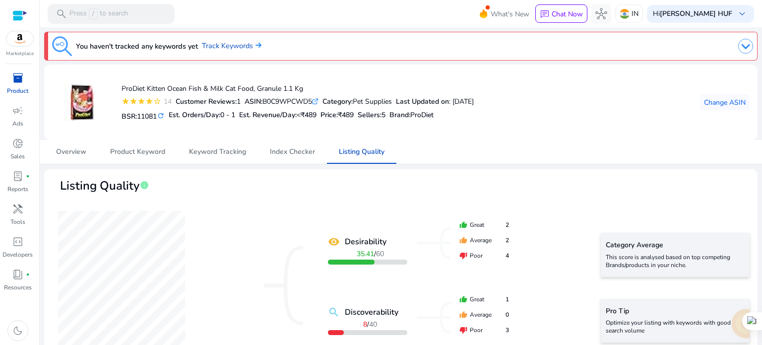
scroll to position [532, 0]
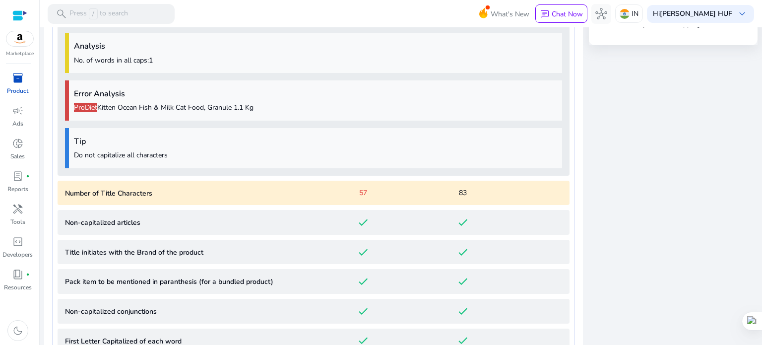
click at [274, 98] on h4 "Error Analysis" at bounding box center [315, 93] width 483 height 9
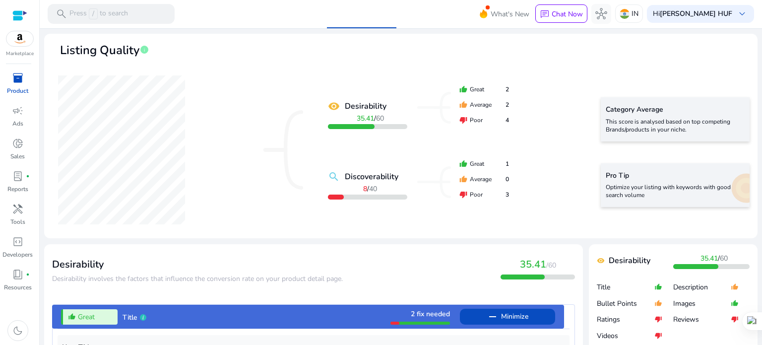
scroll to position [0, 0]
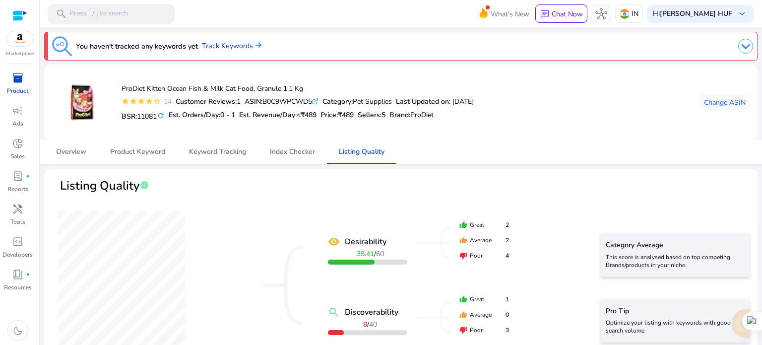
click at [231, 45] on link "Track Keywords" at bounding box center [232, 46] width 60 height 11
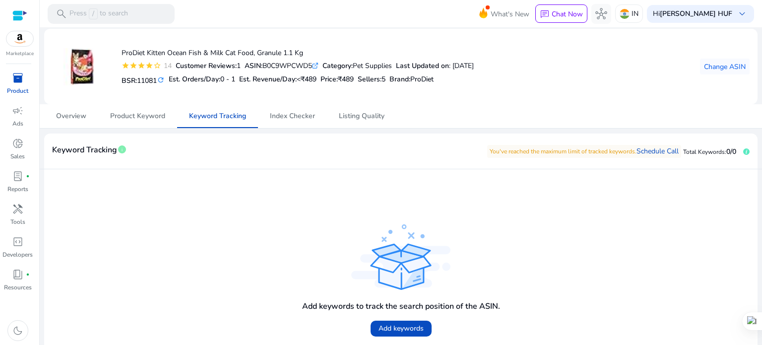
scroll to position [60, 0]
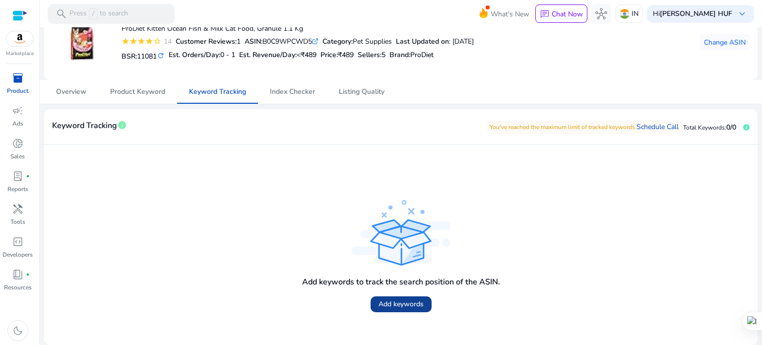
click at [393, 304] on span "Add keywords" at bounding box center [400, 304] width 45 height 10
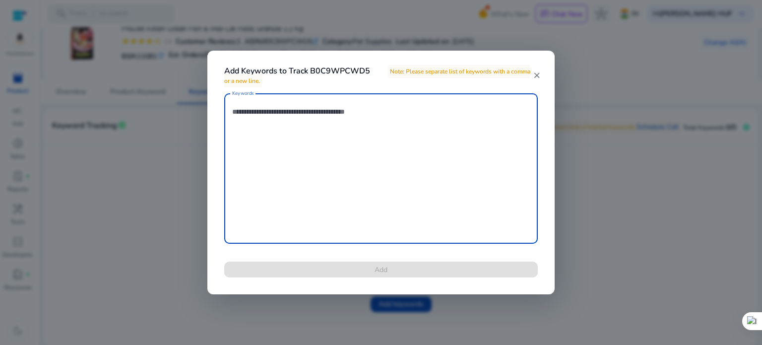
paste textarea "**********"
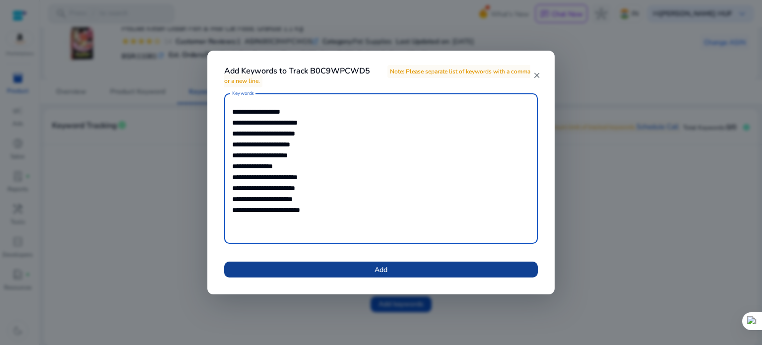
type textarea "**********"
click at [366, 267] on span at bounding box center [380, 269] width 313 height 24
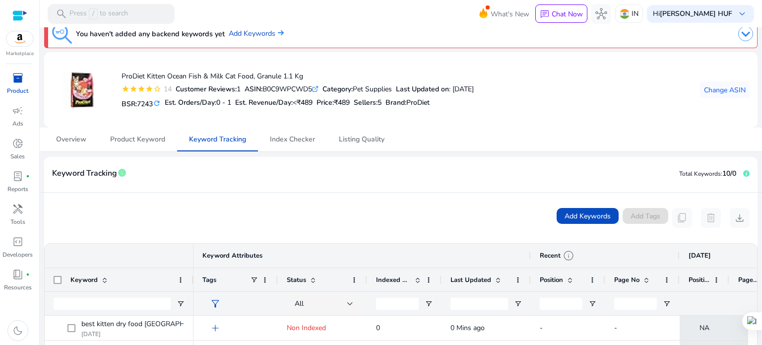
scroll to position [0, 0]
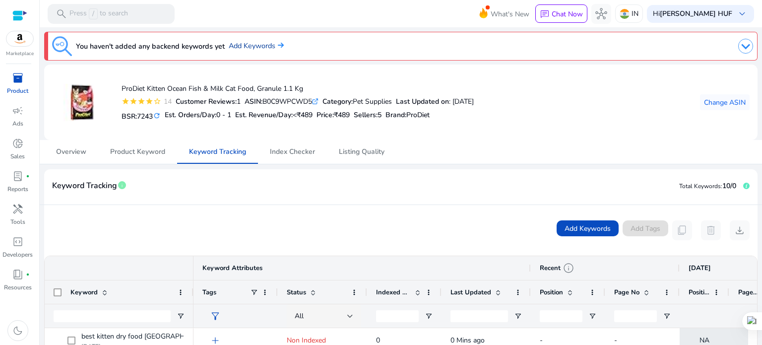
click at [246, 43] on link "Add Keywords" at bounding box center [256, 46] width 55 height 11
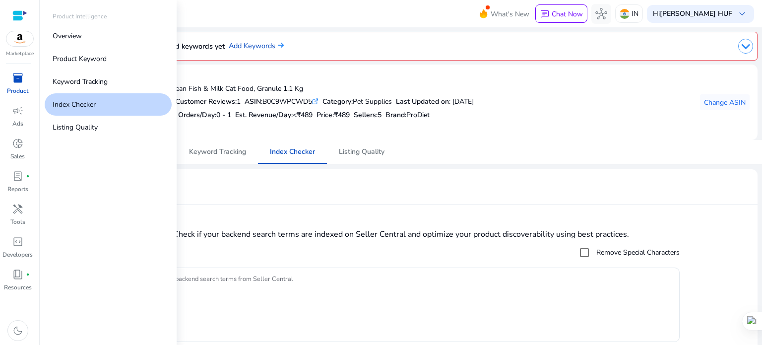
click at [18, 42] on img at bounding box center [19, 38] width 27 height 15
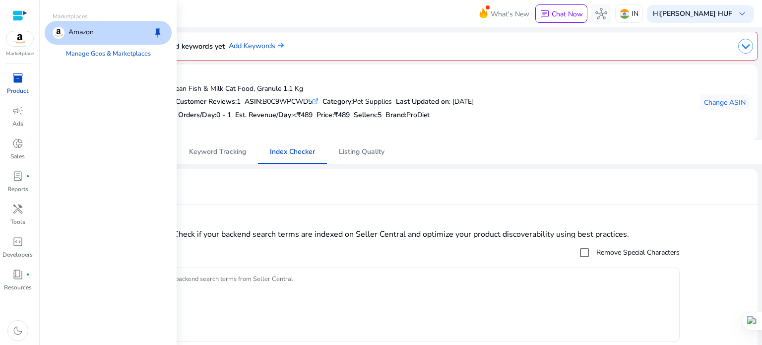
click at [75, 35] on p "Amazon" at bounding box center [80, 33] width 25 height 12
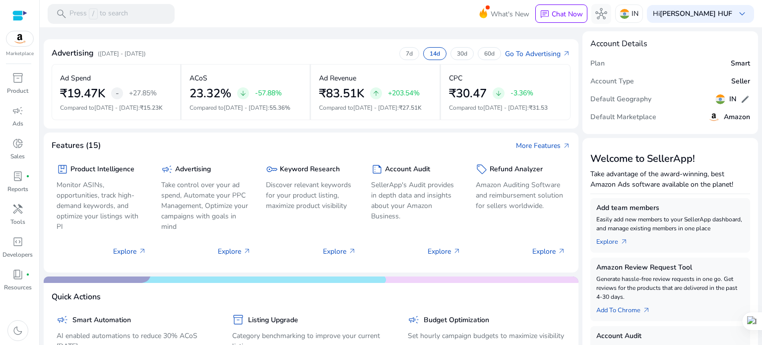
click at [21, 37] on img at bounding box center [19, 38] width 27 height 15
click at [16, 78] on span "inventory_2" at bounding box center [18, 78] width 12 height 12
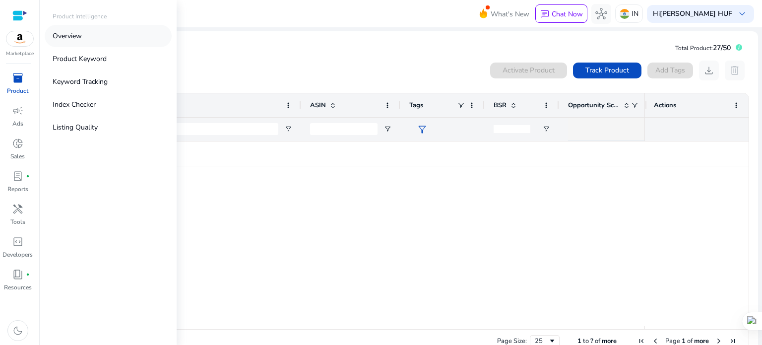
click at [90, 35] on link "Overview" at bounding box center [108, 36] width 127 height 22
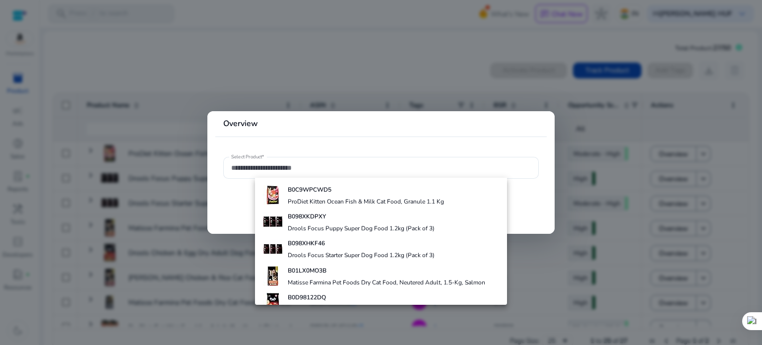
click at [148, 49] on div at bounding box center [381, 172] width 762 height 345
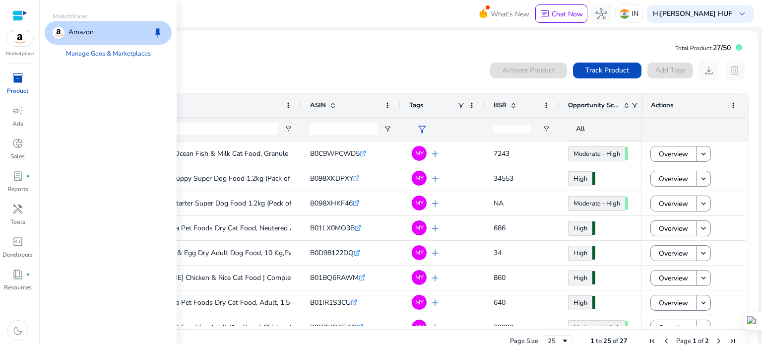
click at [16, 49] on div "Marketplace" at bounding box center [19, 29] width 39 height 58
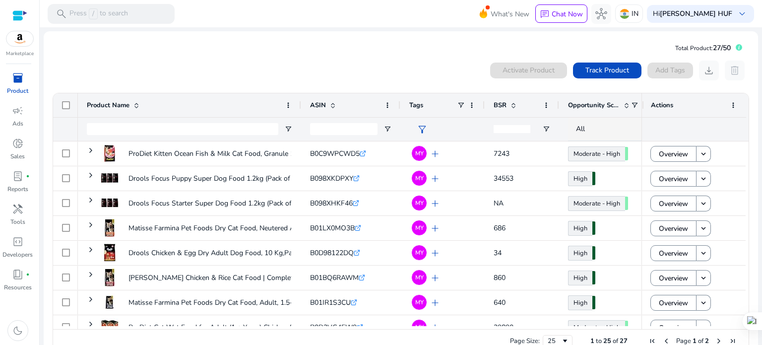
click at [19, 38] on img at bounding box center [19, 38] width 27 height 15
click at [18, 15] on div at bounding box center [19, 15] width 15 height 11
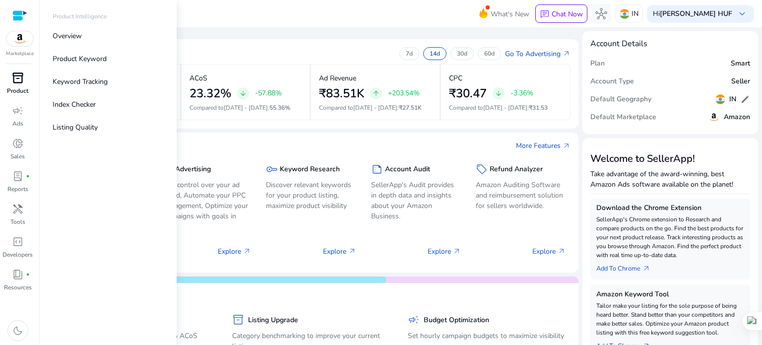
click at [17, 81] on span "inventory_2" at bounding box center [18, 78] width 12 height 12
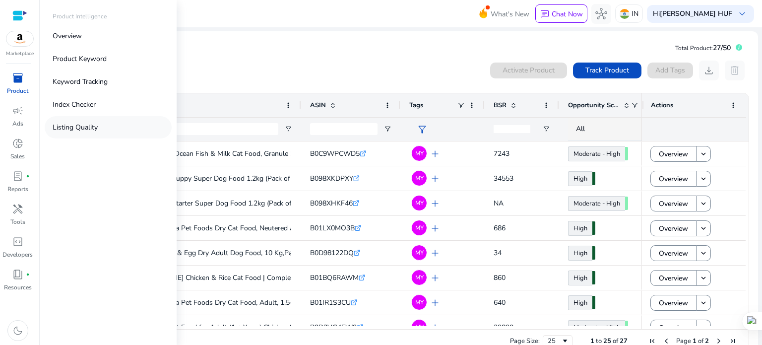
click at [72, 132] on p "Listing Quality" at bounding box center [75, 127] width 45 height 10
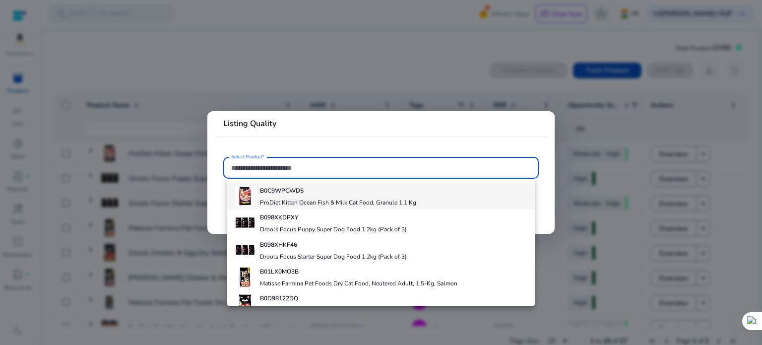
click at [293, 198] on h4 "ProDiet Kitten Ocean Fish & Milk Cat Food, Granule 1.1 Kg" at bounding box center [338, 202] width 156 height 8
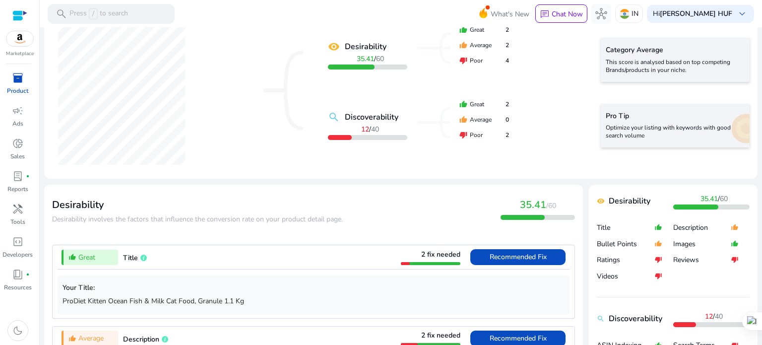
scroll to position [198, 0]
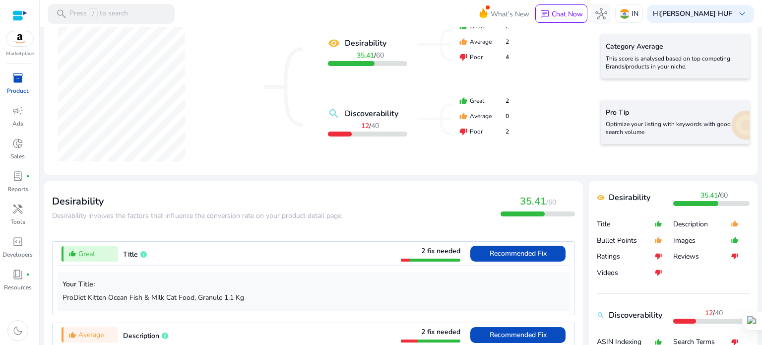
click at [131, 253] on span "Title" at bounding box center [130, 253] width 15 height 9
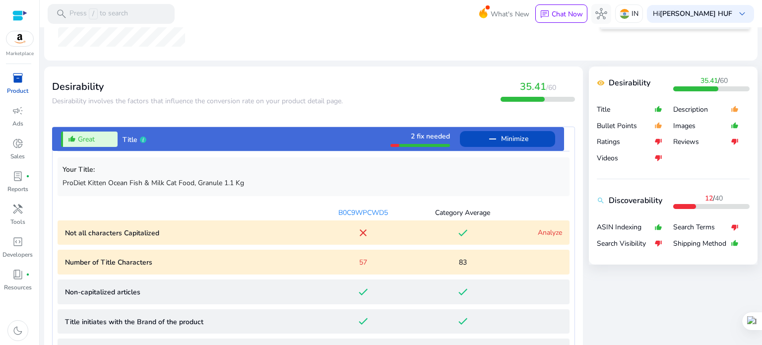
scroll to position [439, 0]
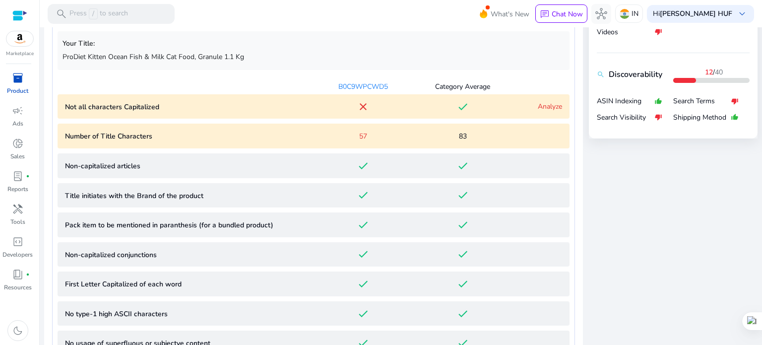
click at [546, 103] on link "Analyze" at bounding box center [550, 106] width 24 height 9
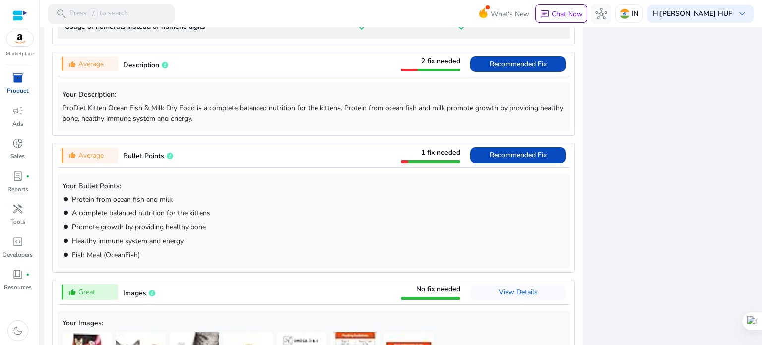
scroll to position [1028, 0]
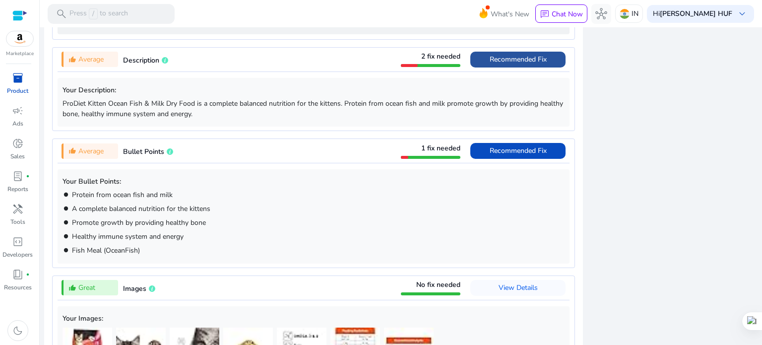
click at [507, 61] on span "Recommended Fix" at bounding box center [517, 59] width 57 height 9
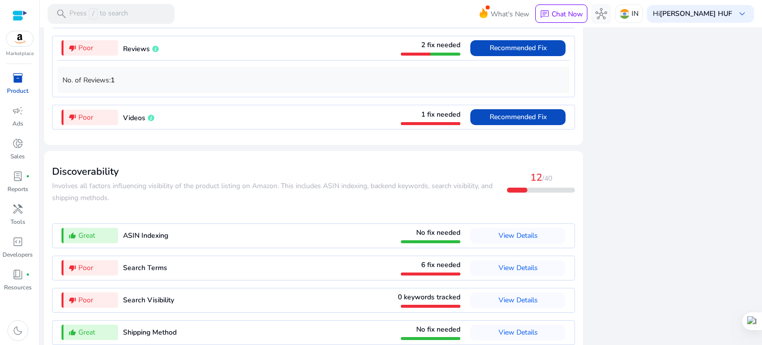
scroll to position [1170, 0]
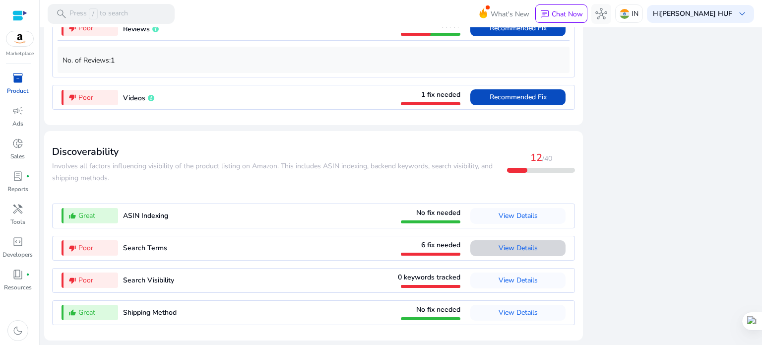
click at [500, 248] on span "View Details" at bounding box center [517, 247] width 39 height 9
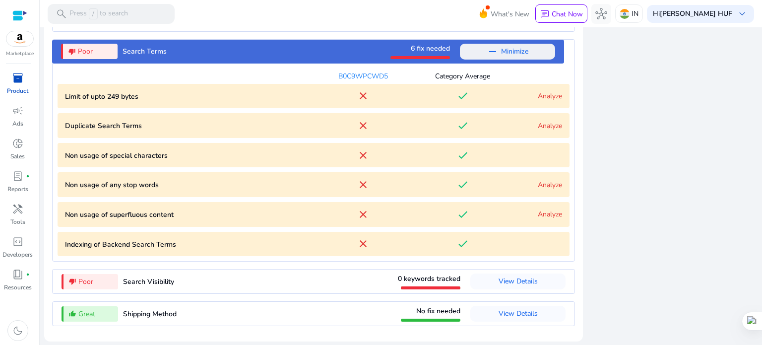
scroll to position [1141, 0]
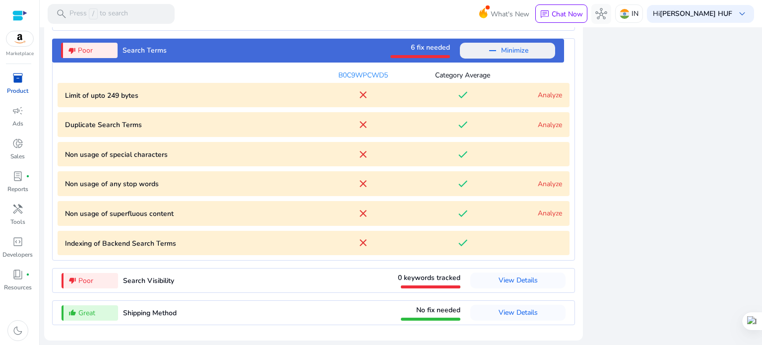
click at [552, 95] on link "Analyze" at bounding box center [550, 94] width 24 height 9
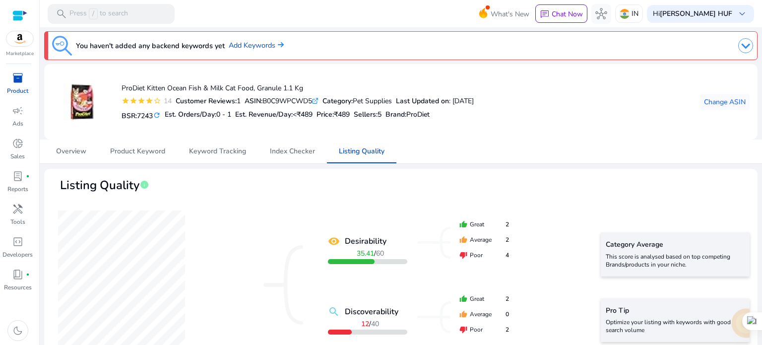
scroll to position [0, 0]
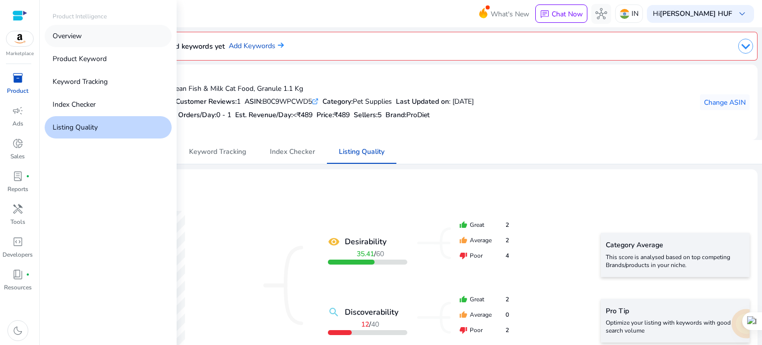
click at [60, 35] on p "Overview" at bounding box center [67, 36] width 29 height 10
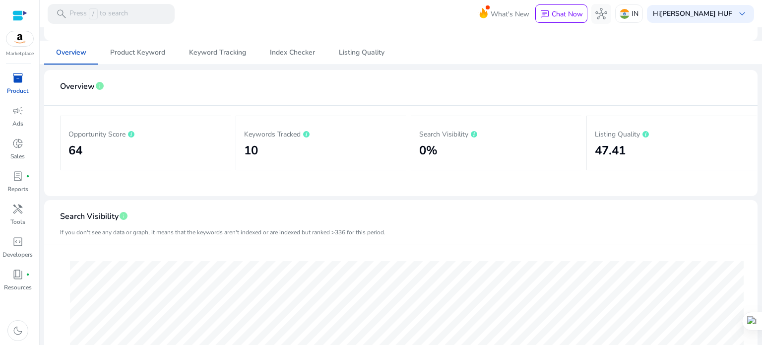
scroll to position [198, 0]
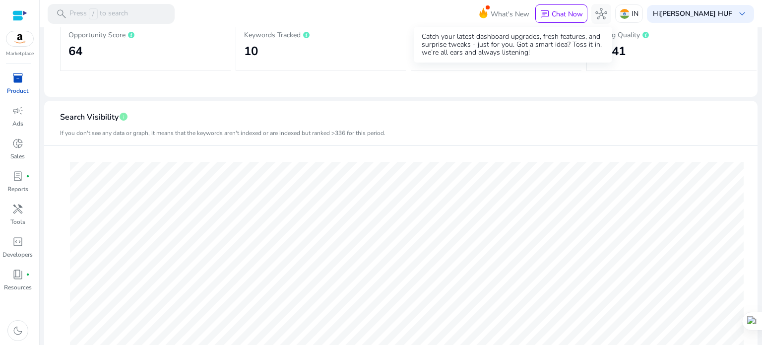
click at [487, 11] on icon at bounding box center [483, 12] width 8 height 10
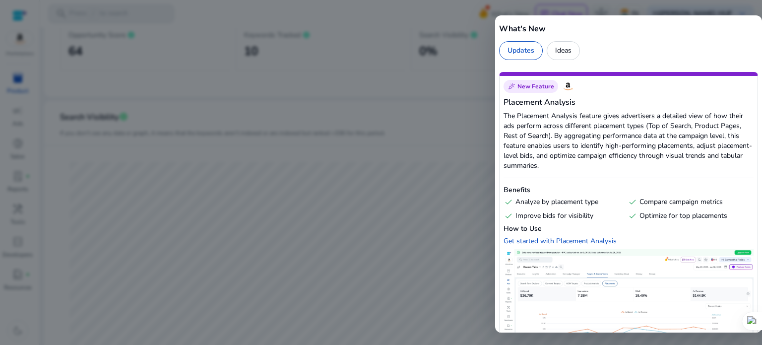
click at [453, 62] on div at bounding box center [381, 172] width 762 height 345
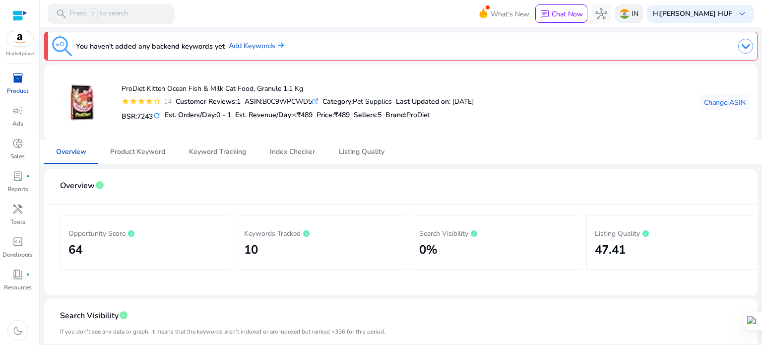
scroll to position [198, 0]
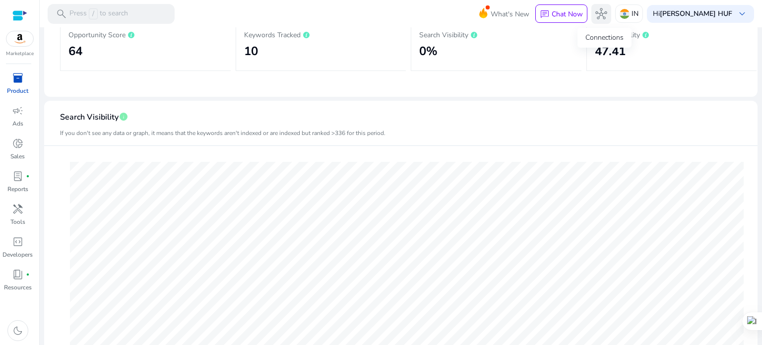
click at [601, 15] on span "hub" at bounding box center [601, 14] width 12 height 12
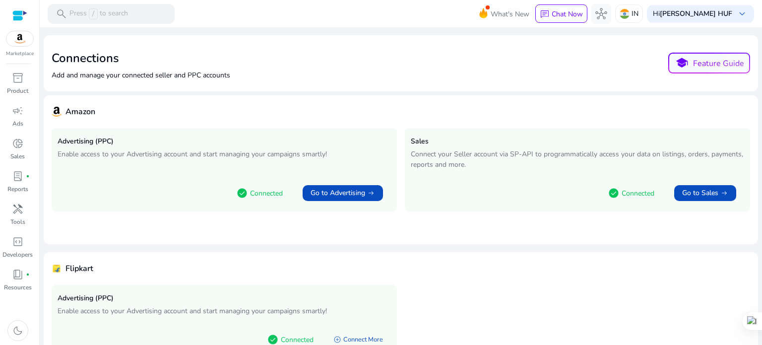
scroll to position [56, 0]
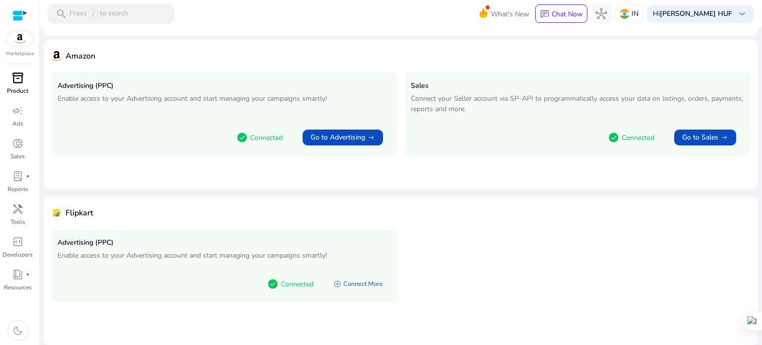
click at [14, 80] on span "inventory_2" at bounding box center [18, 78] width 12 height 12
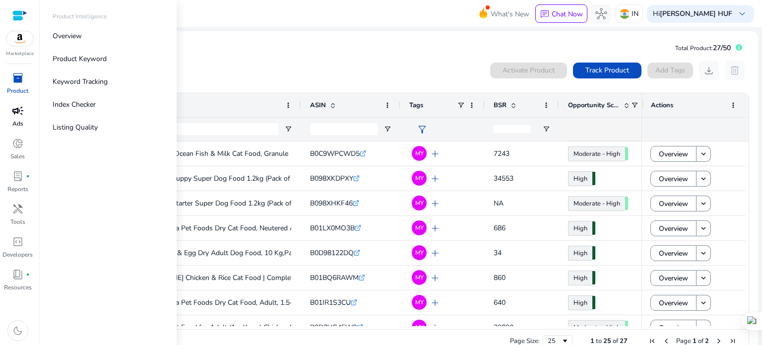
click at [17, 111] on span "campaign" at bounding box center [18, 111] width 12 height 12
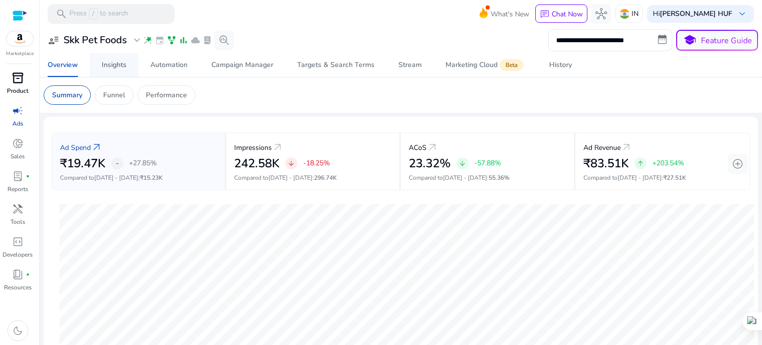
click at [107, 63] on div "Insights" at bounding box center [114, 64] width 25 height 7
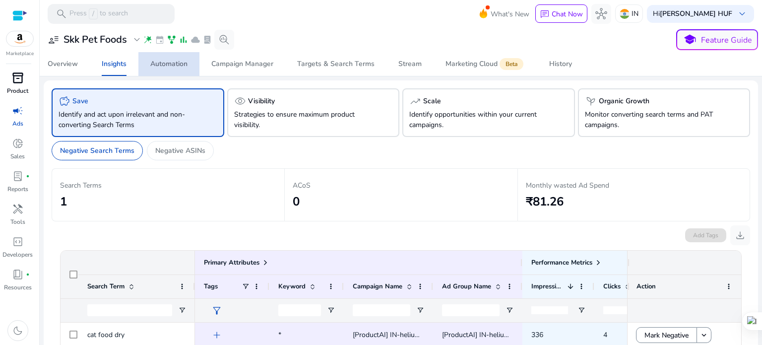
click at [176, 65] on div "Automation" at bounding box center [168, 64] width 37 height 7
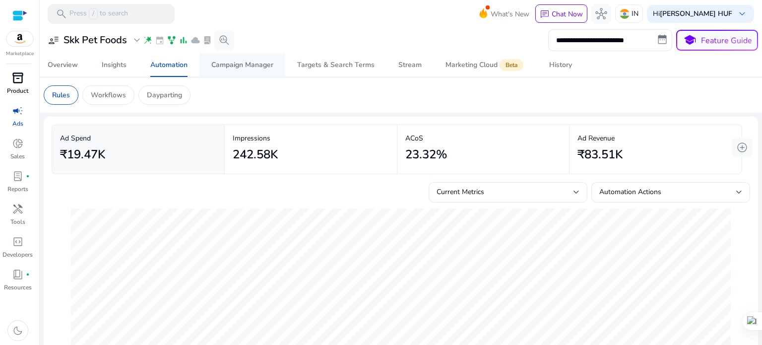
click at [219, 68] on div "Campaign Manager" at bounding box center [242, 64] width 62 height 7
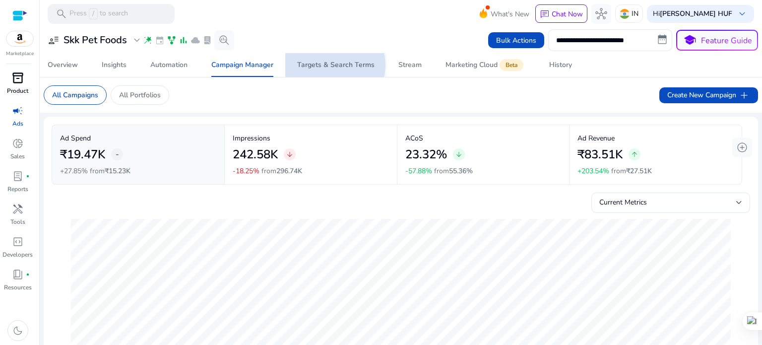
click at [334, 65] on div "Targets & Search Terms" at bounding box center [335, 64] width 77 height 7
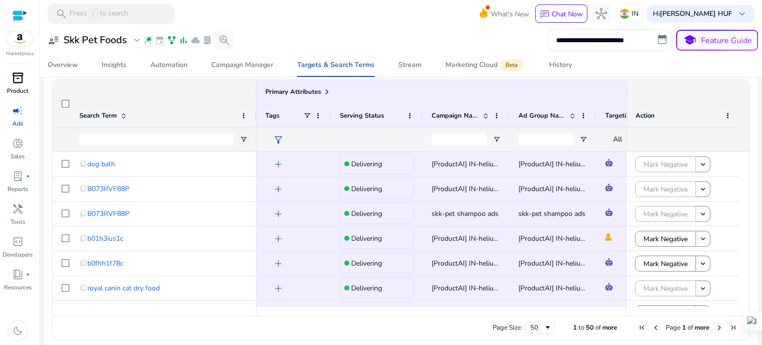
scroll to position [119, 0]
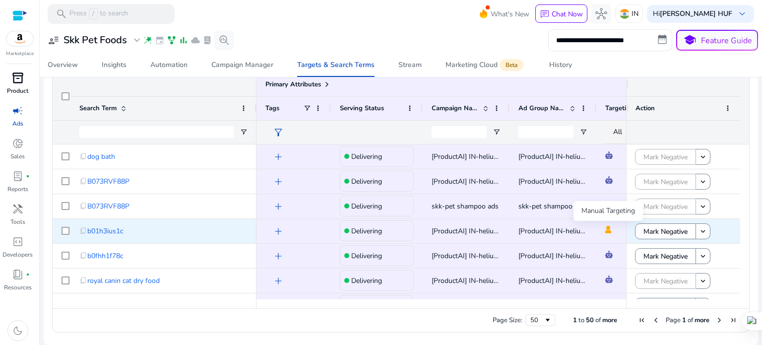
click at [609, 228] on img at bounding box center [608, 229] width 6 height 7
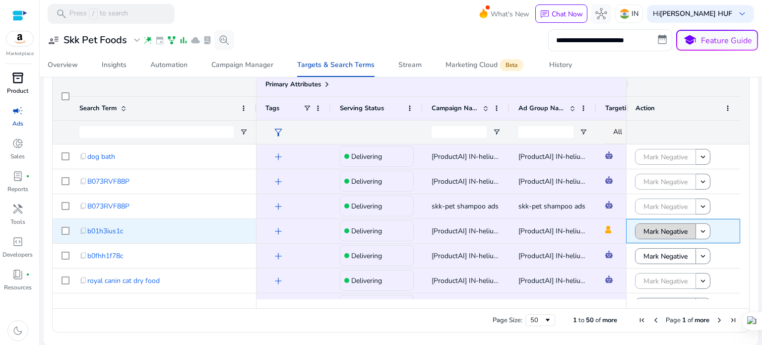
click at [643, 228] on span "Mark Negative" at bounding box center [665, 231] width 44 height 20
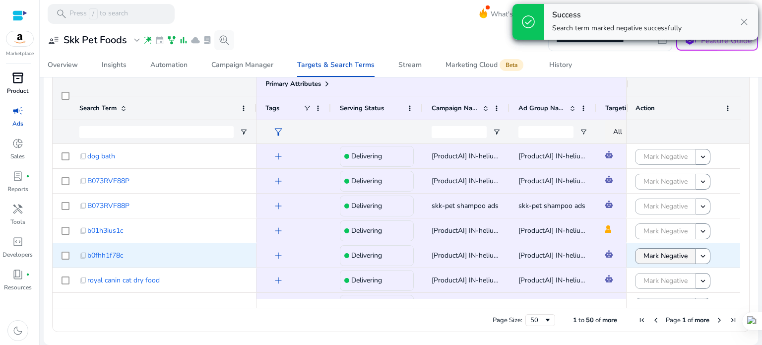
scroll to position [116, 0]
click at [658, 257] on span "Mark Negative" at bounding box center [665, 256] width 44 height 20
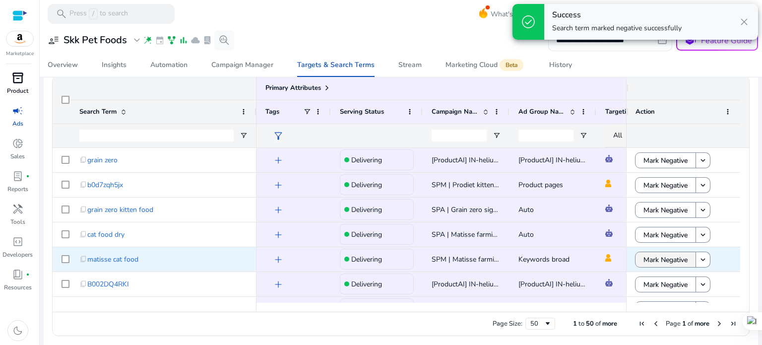
scroll to position [298, 0]
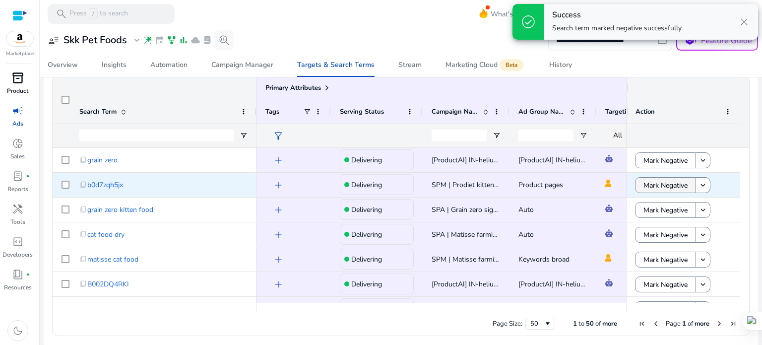
click at [651, 183] on span "Mark Negative" at bounding box center [665, 185] width 44 height 20
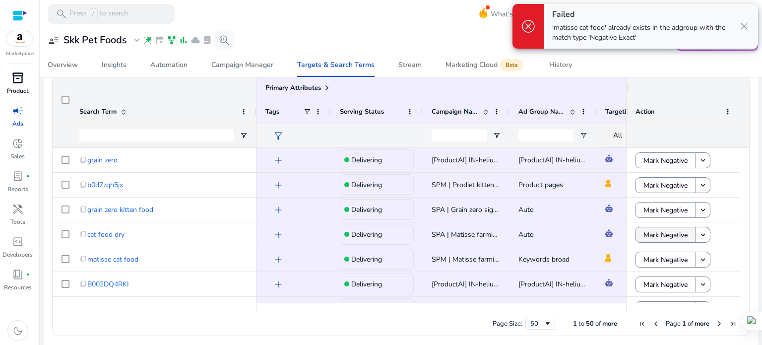
scroll to position [496, 0]
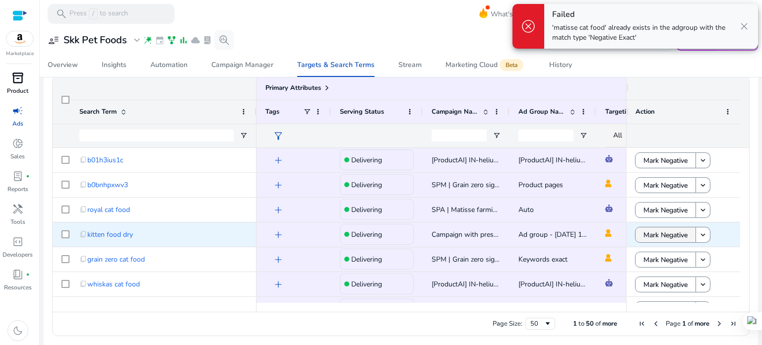
click at [645, 234] on span "Mark Negative" at bounding box center [665, 235] width 44 height 20
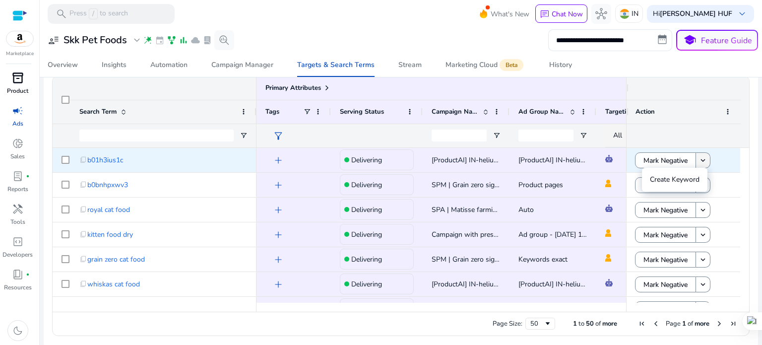
click at [699, 159] on mat-icon "keyboard_arrow_down" at bounding box center [702, 160] width 9 height 9
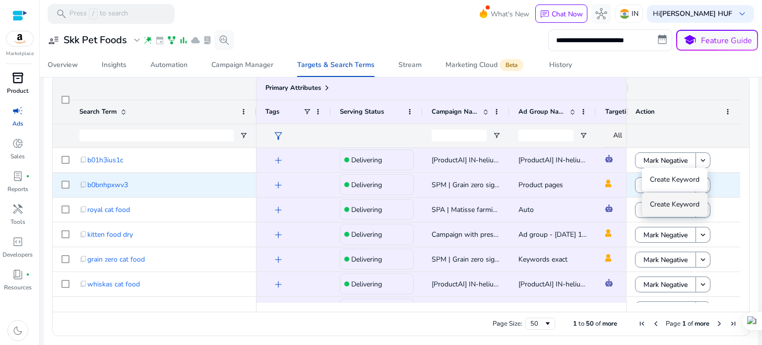
click at [715, 179] on div "Mark Negative keyboard_arrow_down" at bounding box center [683, 185] width 96 height 20
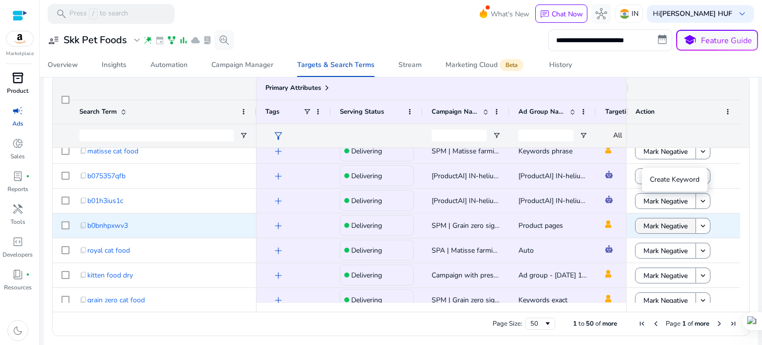
scroll to position [455, 0]
click at [655, 225] on span "Mark Negative" at bounding box center [665, 226] width 44 height 20
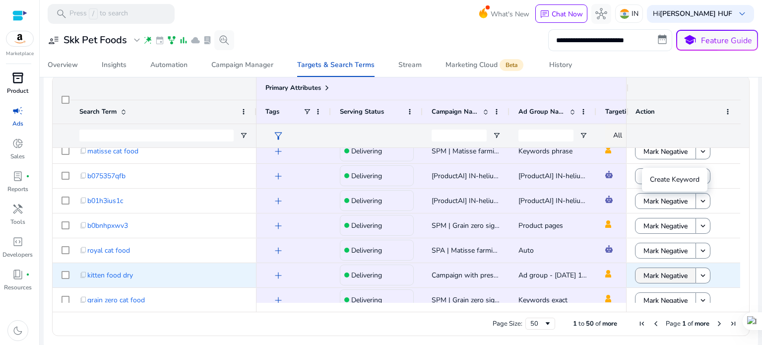
click at [643, 274] on span "Mark Negative" at bounding box center [665, 275] width 44 height 20
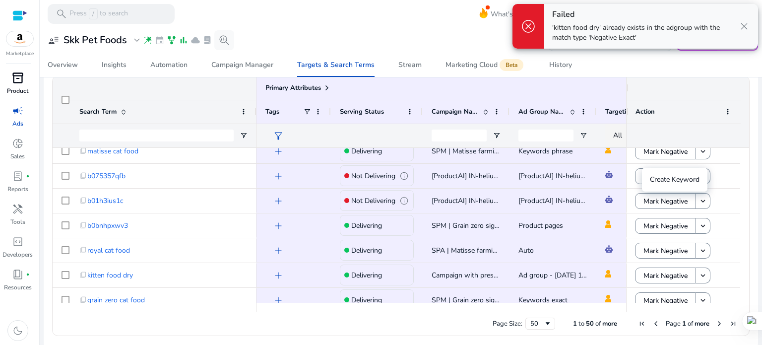
scroll to position [554, 0]
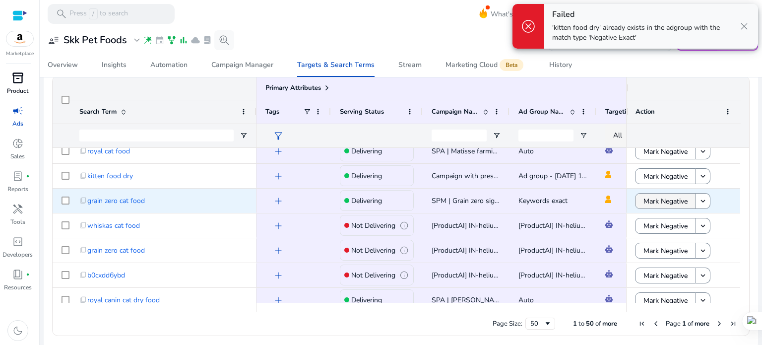
click at [651, 202] on span "Mark Negative" at bounding box center [665, 201] width 44 height 20
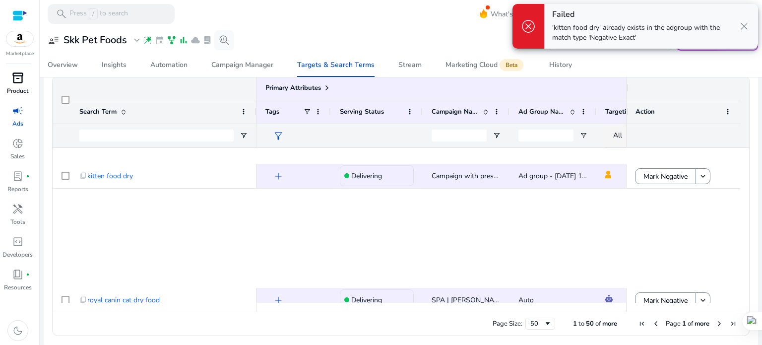
scroll to position [951, 0]
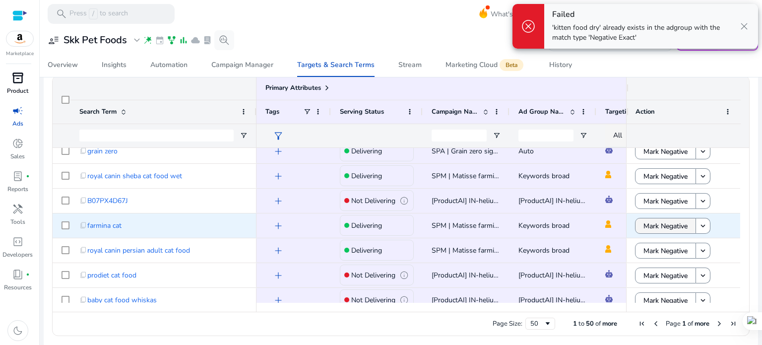
click at [646, 226] on span "Mark Negative" at bounding box center [665, 226] width 44 height 20
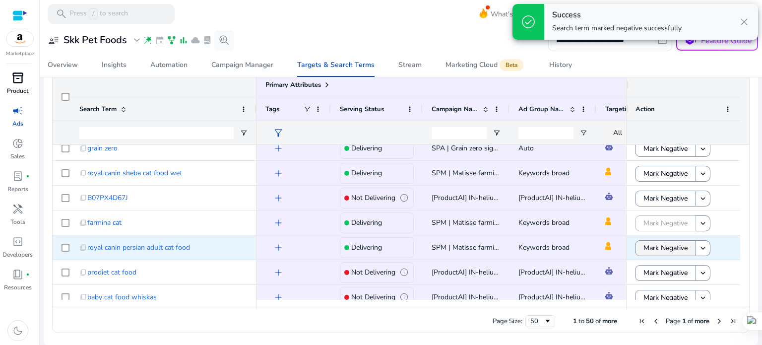
click at [647, 248] on span "Mark Negative" at bounding box center [665, 248] width 44 height 20
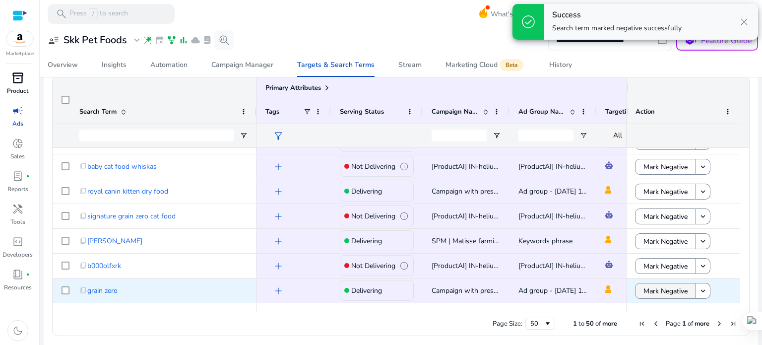
scroll to position [118, 0]
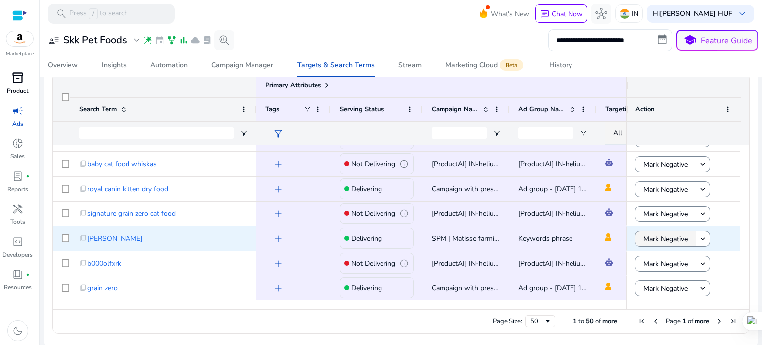
click at [647, 241] on span "Mark Negative" at bounding box center [665, 239] width 44 height 20
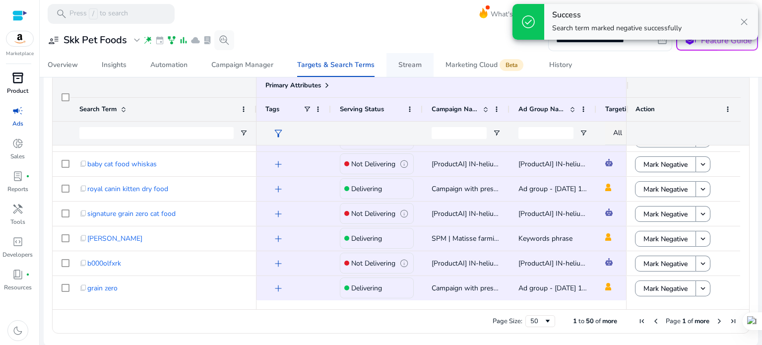
click at [398, 65] on div "Stream" at bounding box center [409, 64] width 23 height 7
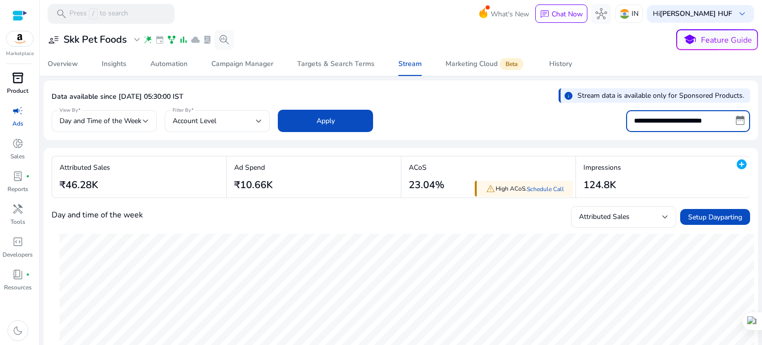
click at [666, 124] on input "**********" at bounding box center [688, 121] width 124 height 22
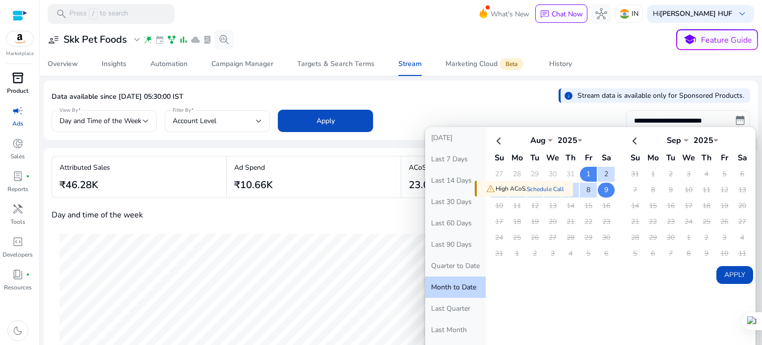
click at [598, 189] on td "9" at bounding box center [606, 190] width 17 height 15
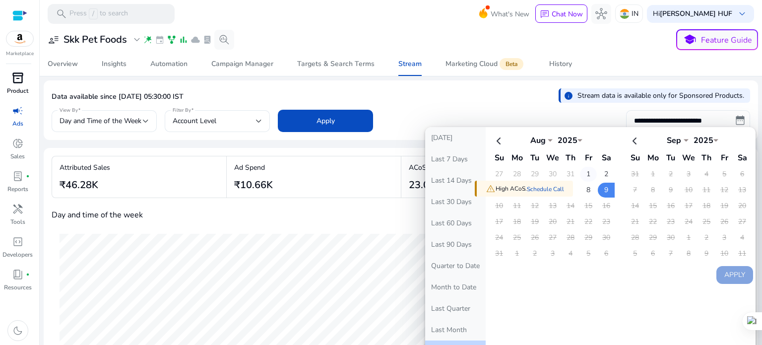
click at [581, 171] on td "1" at bounding box center [588, 174] width 17 height 15
click at [599, 187] on td "9" at bounding box center [606, 190] width 17 height 15
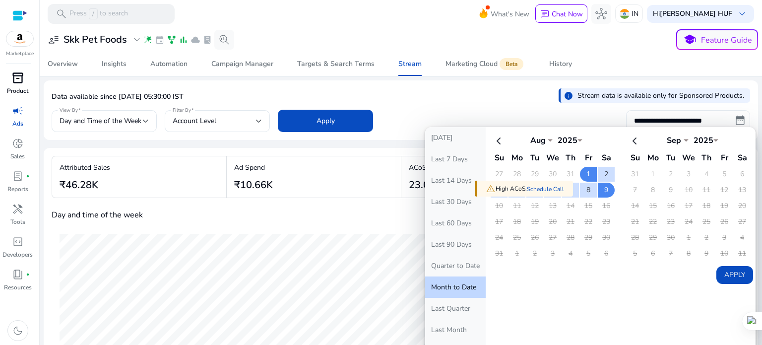
click at [722, 271] on button "Apply" at bounding box center [734, 275] width 37 height 18
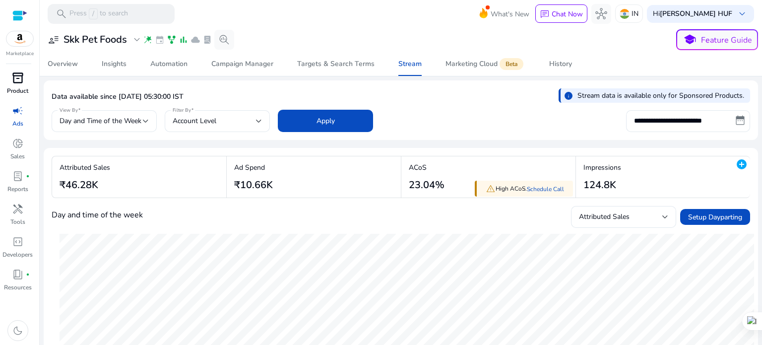
scroll to position [99, 0]
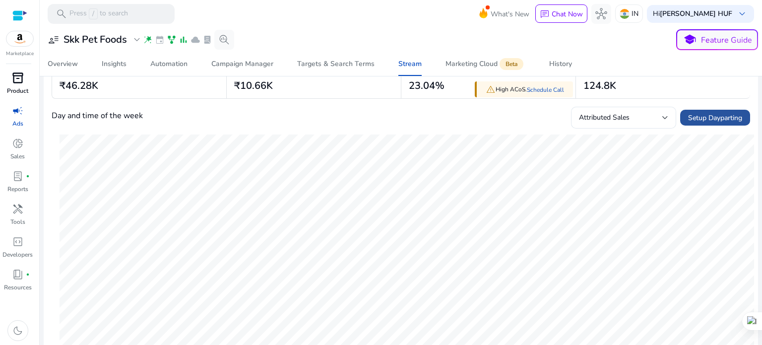
click at [710, 120] on span "Setup Dayparting" at bounding box center [715, 118] width 54 height 10
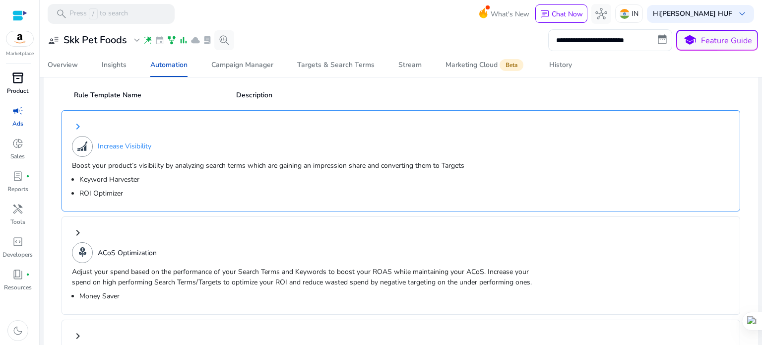
scroll to position [99, 0]
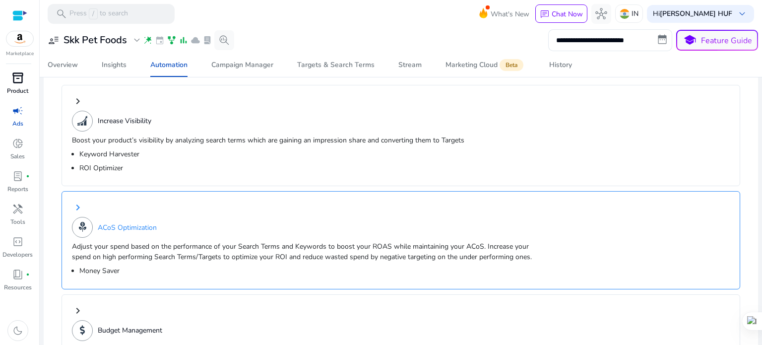
click at [296, 253] on p "Adjust your spend based on the performance of your Search Terms and Keywords to…" at bounding box center [302, 251] width 460 height 21
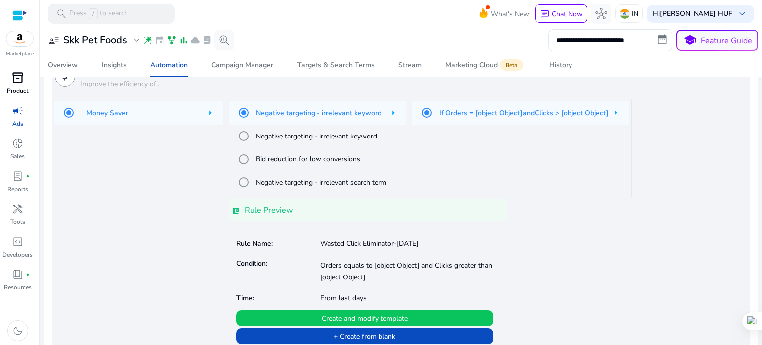
scroll to position [190, 0]
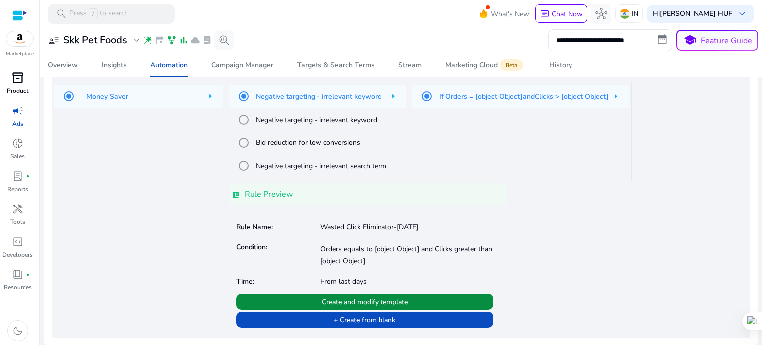
click at [363, 301] on span "Create and modify template" at bounding box center [365, 302] width 86 height 10
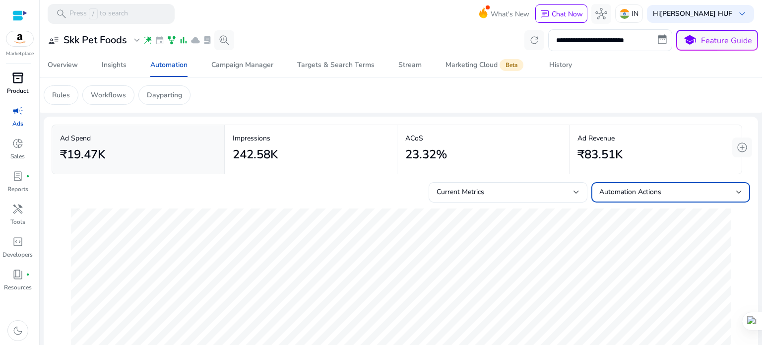
click at [643, 194] on span "Automation Actions" at bounding box center [630, 191] width 62 height 9
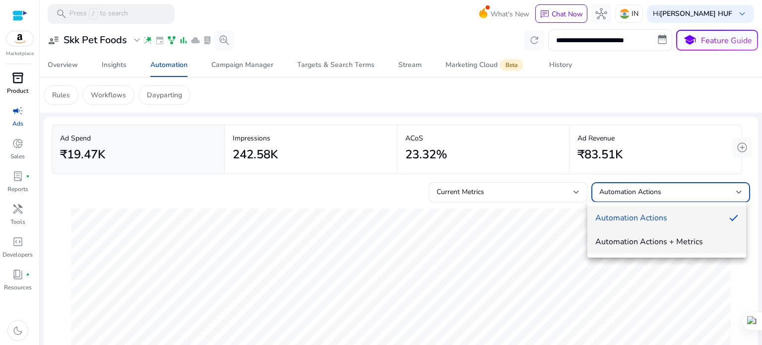
click at [654, 243] on span "Automation Actions + Metrics" at bounding box center [666, 241] width 143 height 11
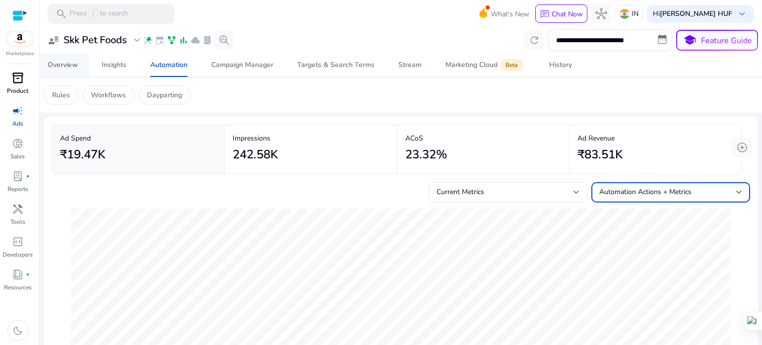
click at [69, 67] on div "Overview" at bounding box center [63, 64] width 30 height 7
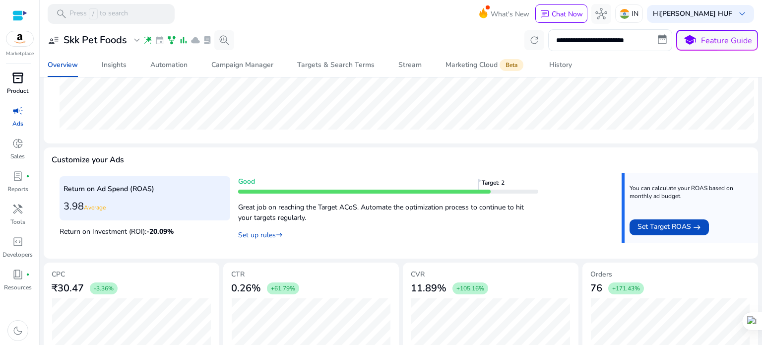
scroll to position [349, 0]
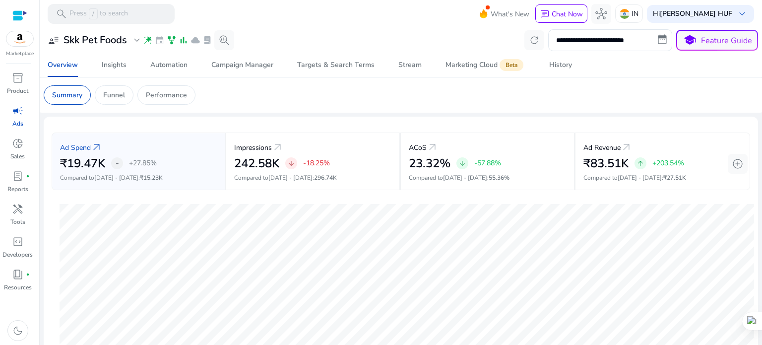
scroll to position [349, 0]
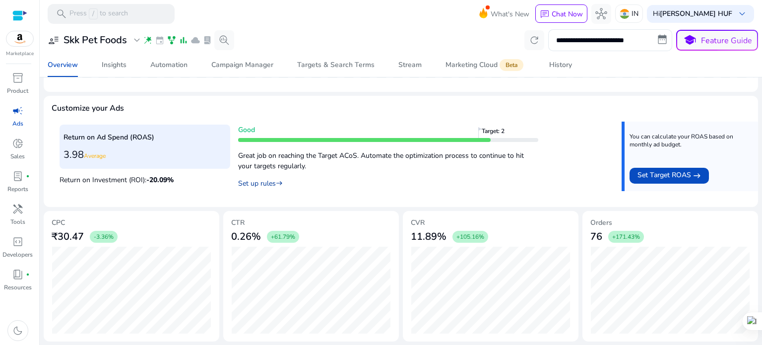
click at [259, 183] on link "Set up rules east" at bounding box center [260, 183] width 45 height 9
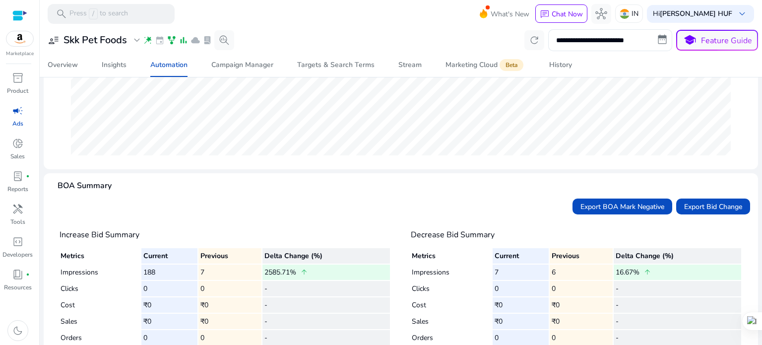
scroll to position [258, 0]
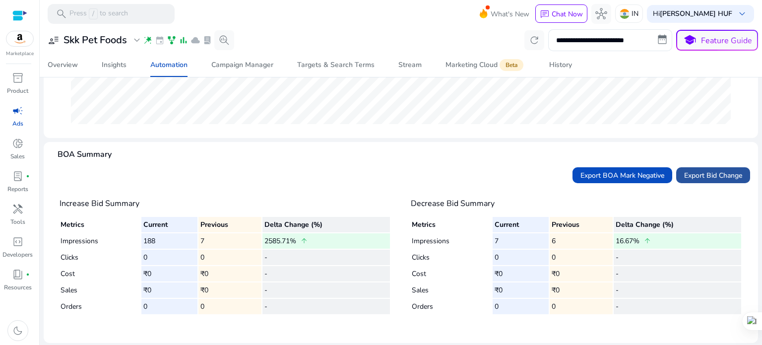
click at [721, 177] on span "Export Bid Change" at bounding box center [713, 175] width 58 height 10
click at [599, 176] on span "Export BOA Mark Negative" at bounding box center [622, 175] width 84 height 10
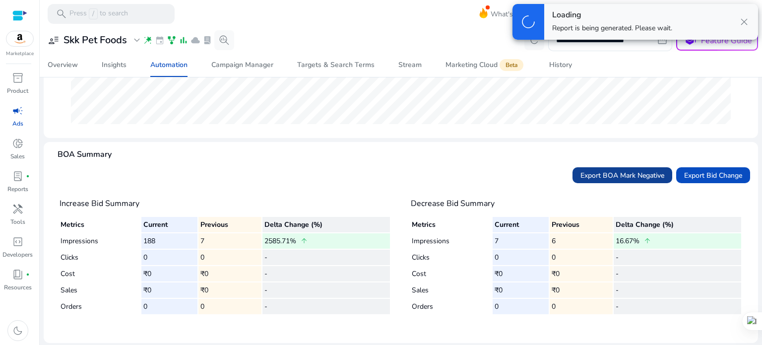
click at [599, 176] on span "Export BOA Mark Negative" at bounding box center [622, 175] width 84 height 10
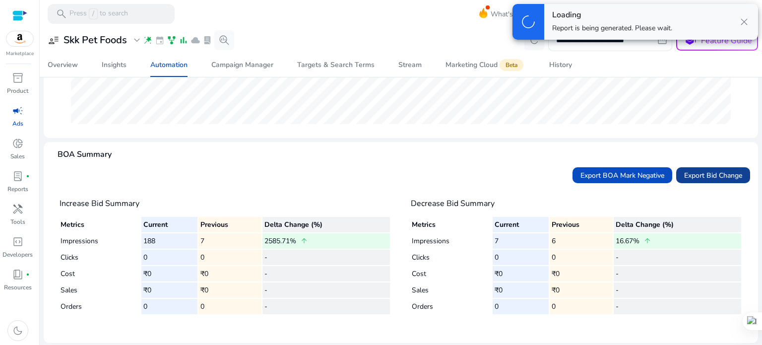
click at [684, 176] on span "Export Bid Change" at bounding box center [713, 175] width 58 height 10
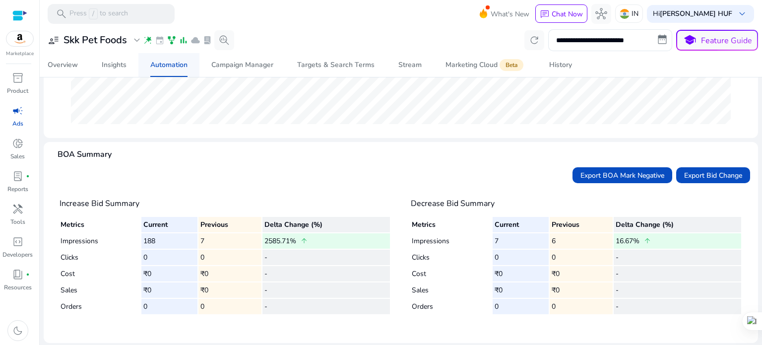
click at [173, 64] on div "Automation" at bounding box center [168, 64] width 37 height 7
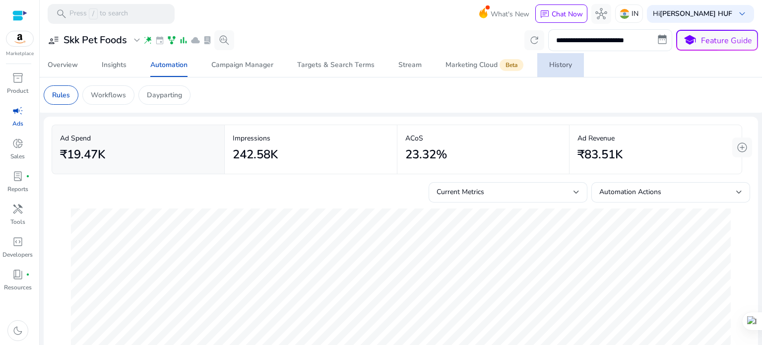
click at [561, 62] on div "History" at bounding box center [560, 64] width 23 height 7
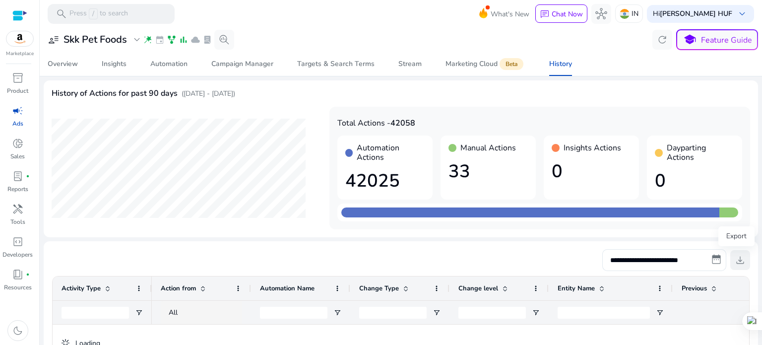
click at [737, 261] on span "download" at bounding box center [740, 260] width 12 height 12
click at [734, 259] on span "download" at bounding box center [740, 260] width 12 height 12
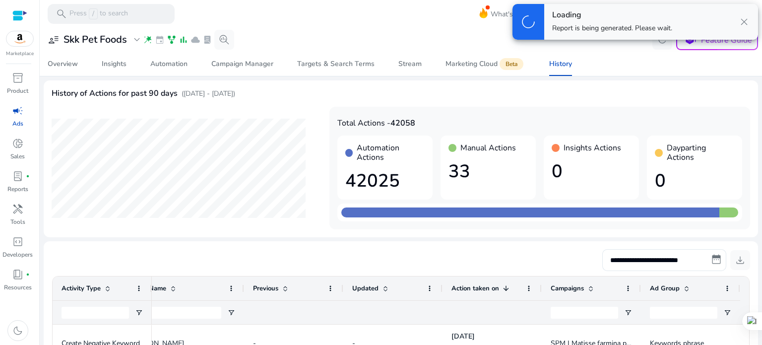
click at [617, 93] on div "History of Actions for past 90 days (May 12, 2025 - Aug 10, 2025)" at bounding box center [401, 97] width 698 height 18
click at [456, 65] on div "Marketing Cloud Beta" at bounding box center [485, 64] width 80 height 8
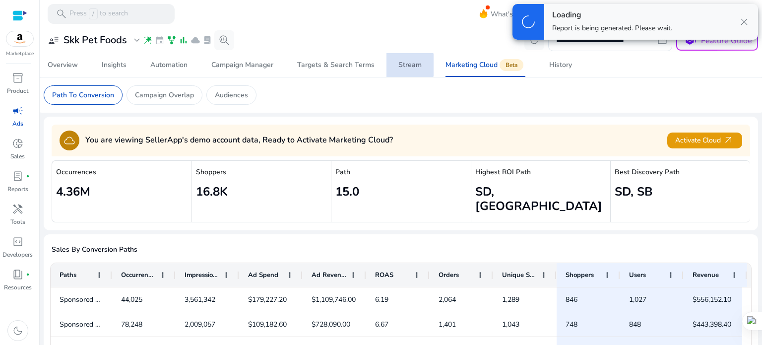
click at [393, 65] on link "Stream" at bounding box center [409, 65] width 47 height 24
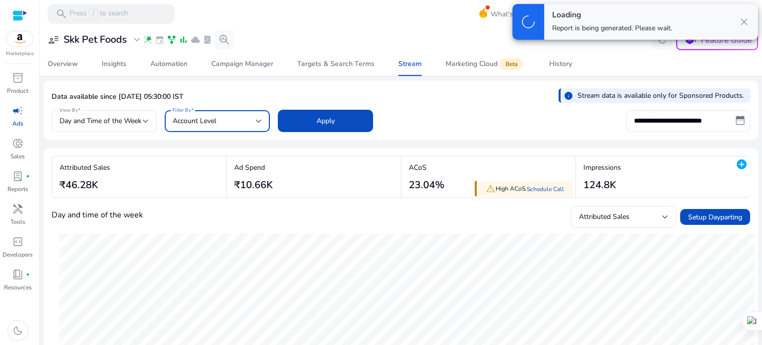
click at [224, 126] on div "Account Level" at bounding box center [217, 121] width 89 height 12
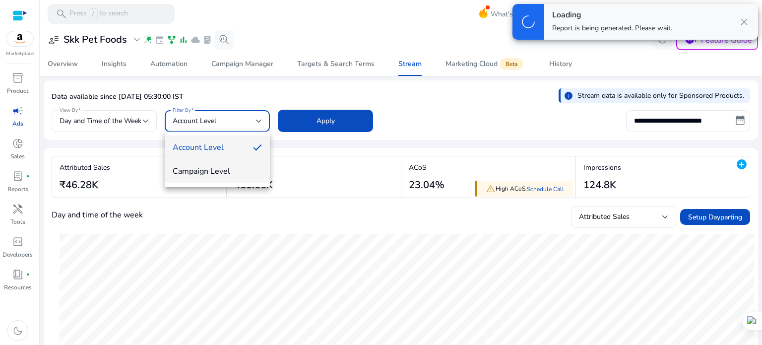
click at [229, 173] on span "Campaign Level" at bounding box center [217, 171] width 89 height 11
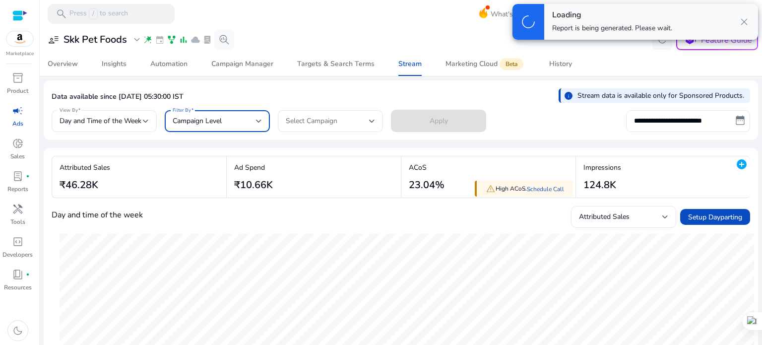
click at [326, 100] on div "Data available since Aug 1, 2025, 05:30:00 IST info Stream data is available on…" at bounding box center [401, 97] width 698 height 19
click at [318, 121] on span "Select Campaign" at bounding box center [312, 120] width 52 height 9
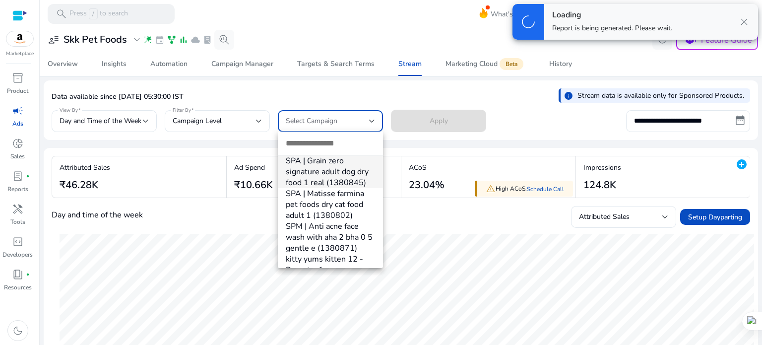
click at [244, 122] on div at bounding box center [381, 172] width 762 height 345
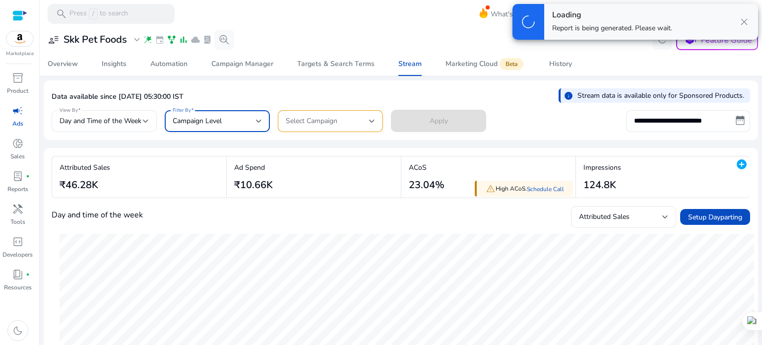
click at [259, 119] on div at bounding box center [259, 121] width 6 height 4
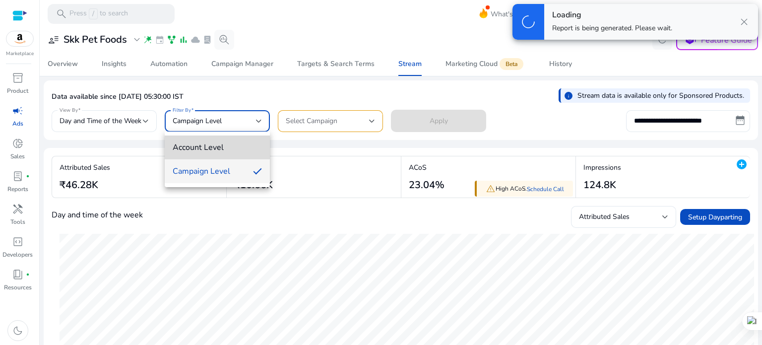
click at [216, 146] on span "Account Level" at bounding box center [217, 147] width 89 height 11
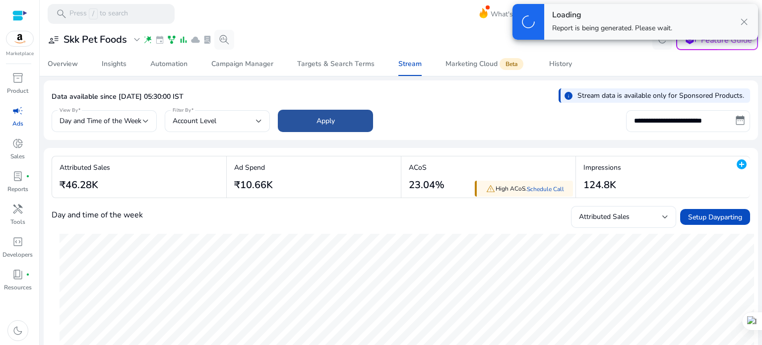
click at [330, 122] on span "Apply" at bounding box center [325, 121] width 18 height 10
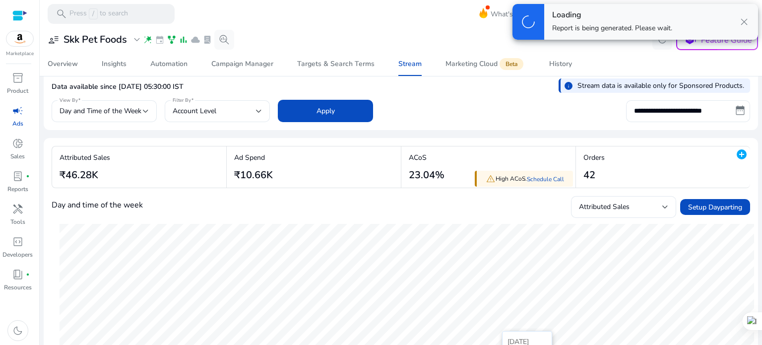
scroll to position [6, 0]
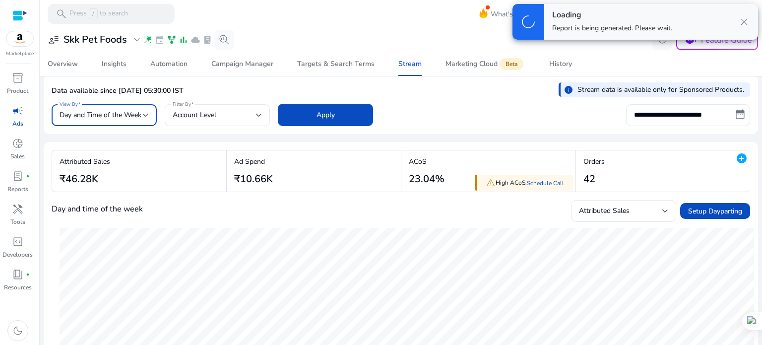
click at [113, 111] on span "Day and Time of the Week" at bounding box center [101, 114] width 82 height 9
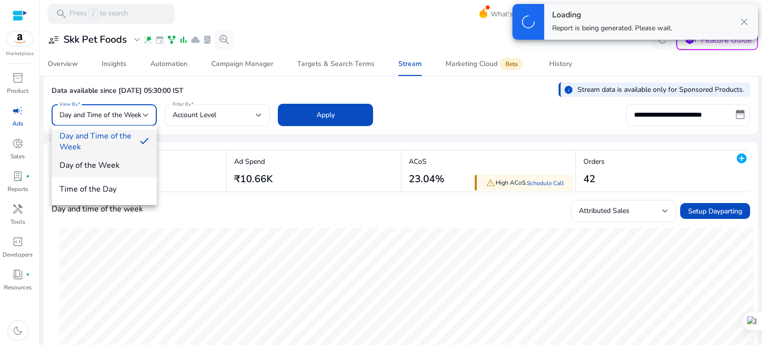
click at [118, 163] on span "Day of the Week" at bounding box center [104, 165] width 89 height 11
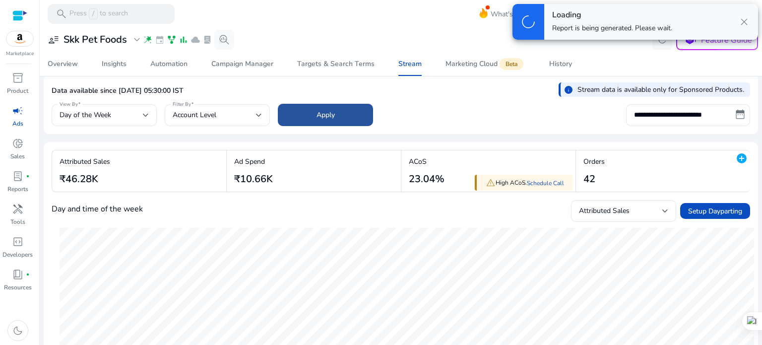
click at [316, 120] on span at bounding box center [325, 115] width 95 height 24
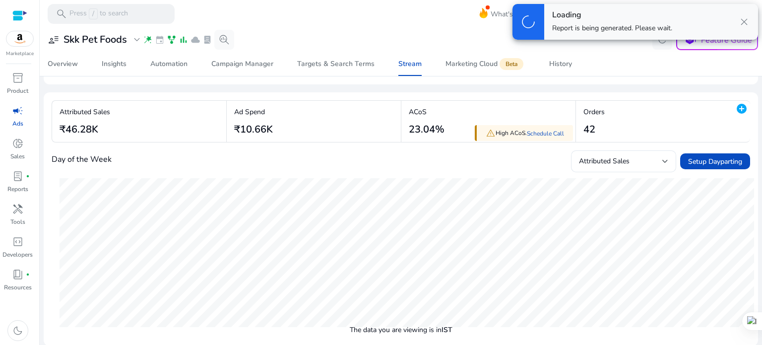
scroll to position [0, 0]
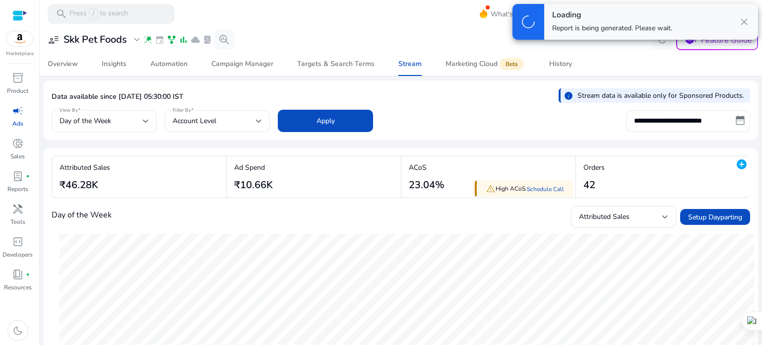
click at [142, 119] on div "Day of the Week" at bounding box center [101, 121] width 83 height 11
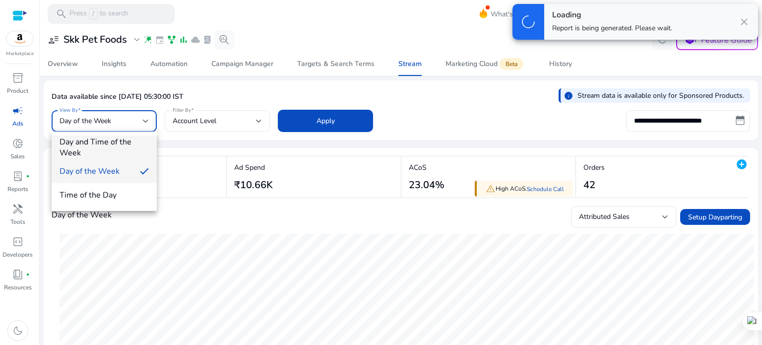
click at [119, 143] on span "Day and Time of the Week" at bounding box center [104, 147] width 89 height 22
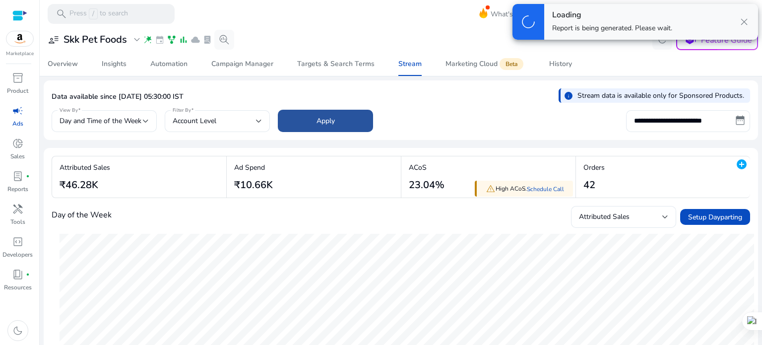
click at [331, 124] on span "Apply" at bounding box center [325, 121] width 18 height 10
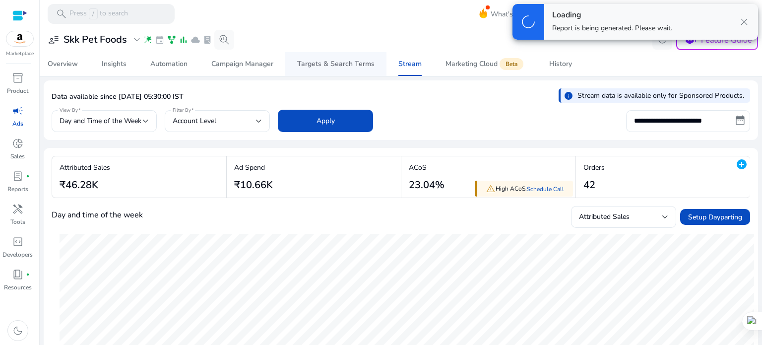
click at [346, 65] on div "Targets & Search Terms" at bounding box center [335, 64] width 77 height 7
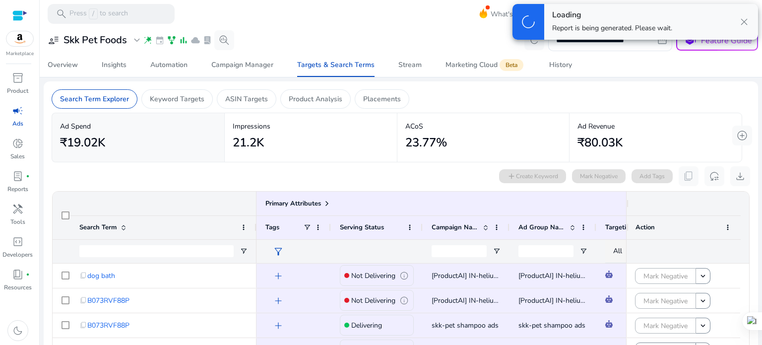
scroll to position [99, 0]
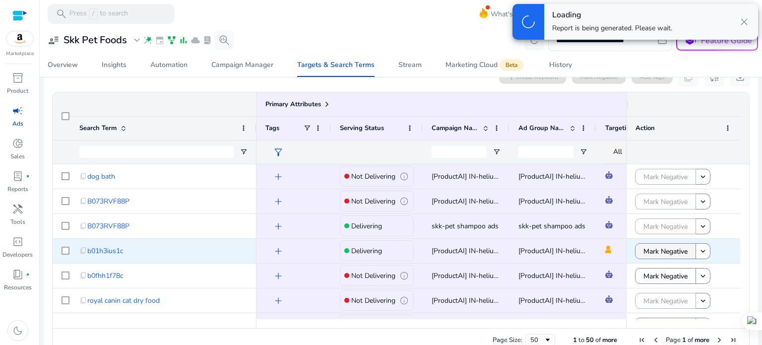
click at [662, 253] on span "Mark Negative" at bounding box center [665, 251] width 44 height 20
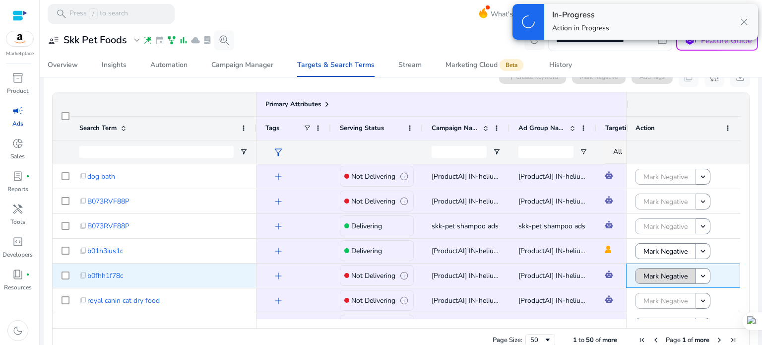
click at [651, 274] on span "Mark Negative" at bounding box center [665, 276] width 44 height 20
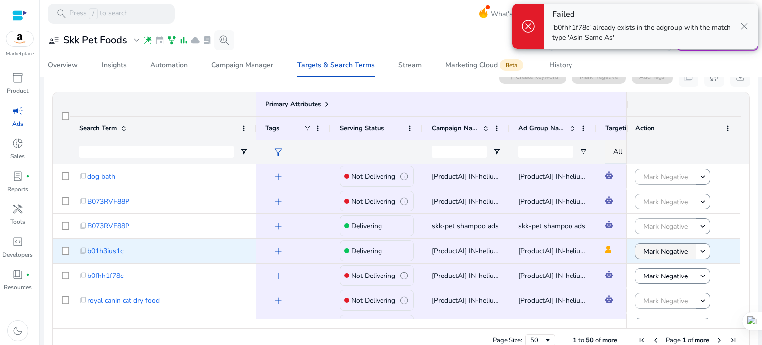
click at [656, 252] on span "Mark Negative" at bounding box center [665, 251] width 44 height 20
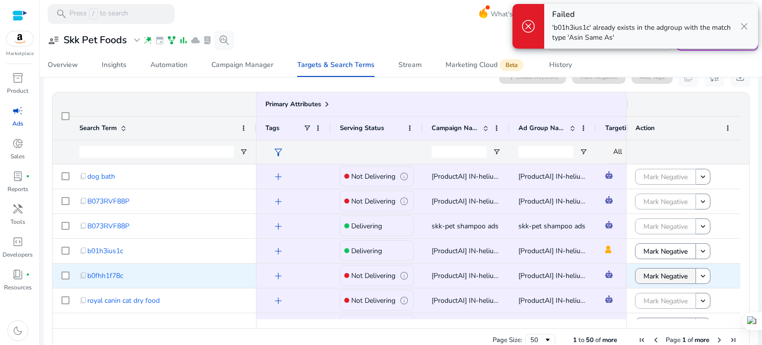
click at [652, 275] on span "Mark Negative" at bounding box center [665, 276] width 44 height 20
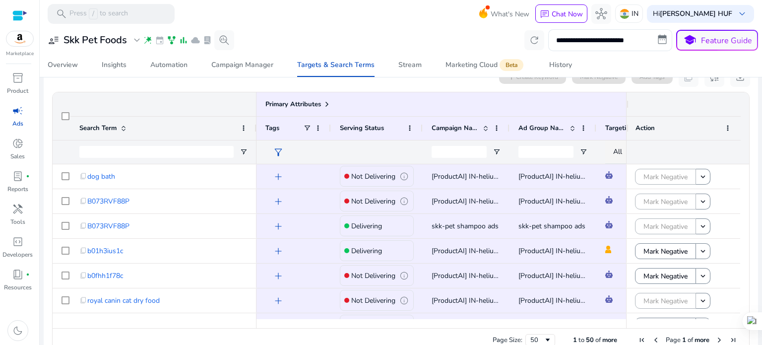
scroll to position [0, 0]
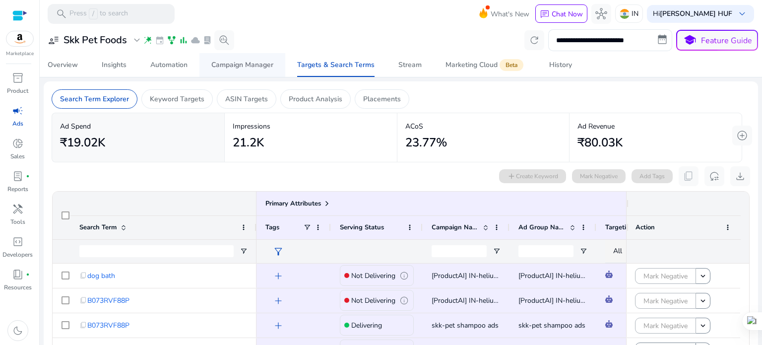
click at [243, 61] on div "Campaign Manager" at bounding box center [242, 64] width 62 height 7
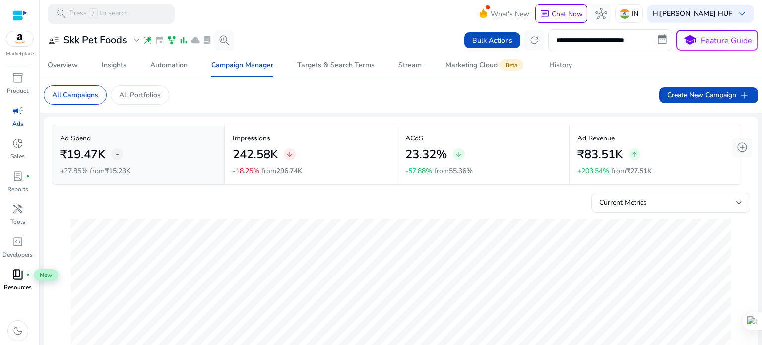
click at [19, 273] on span "book_4" at bounding box center [18, 274] width 12 height 12
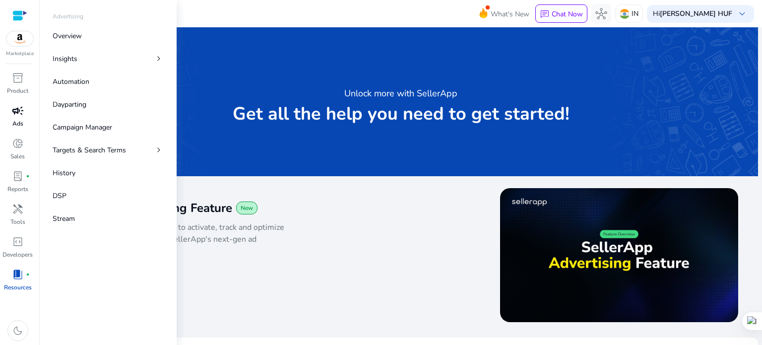
click at [12, 110] on span "campaign" at bounding box center [18, 111] width 12 height 12
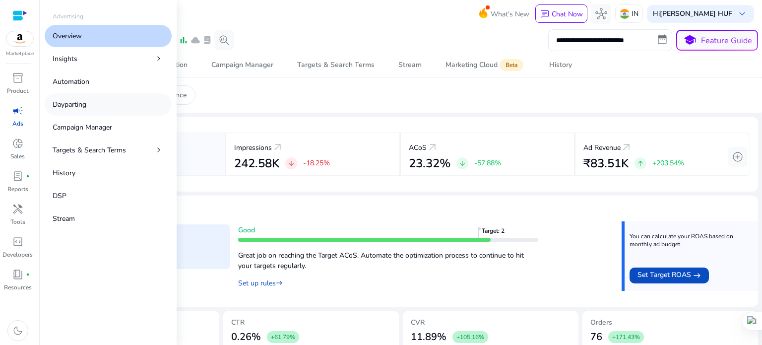
click at [72, 106] on p "Dayparting" at bounding box center [70, 104] width 34 height 10
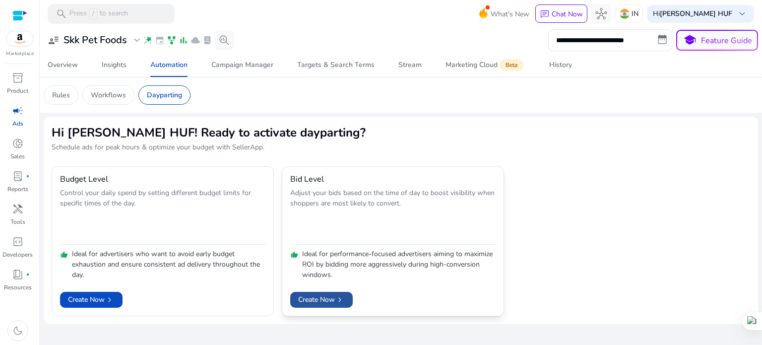
click at [320, 298] on span "Create Now chevron_right" at bounding box center [321, 299] width 47 height 10
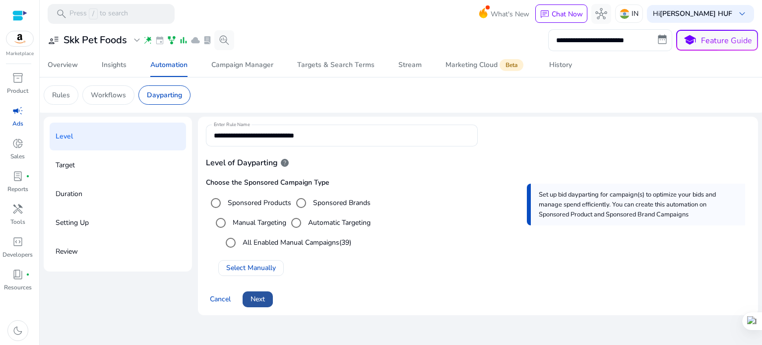
click at [260, 301] on span "Next" at bounding box center [257, 299] width 14 height 10
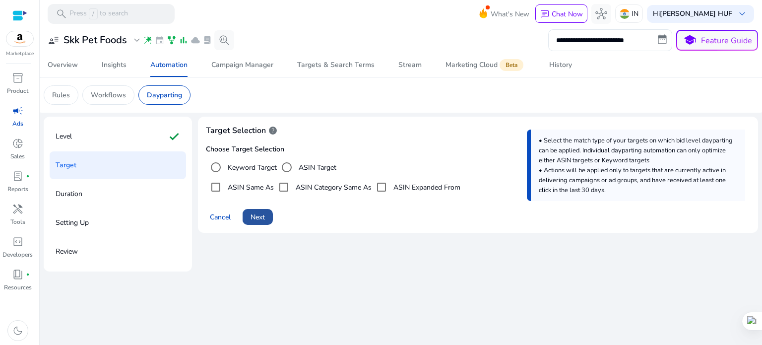
click at [264, 215] on span "Next" at bounding box center [257, 217] width 14 height 10
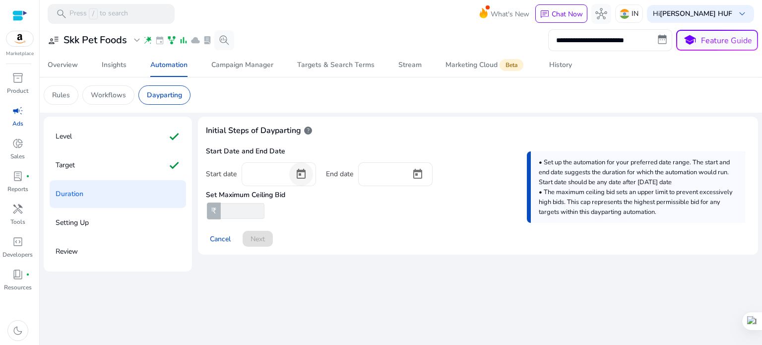
click at [297, 174] on span "Open calendar" at bounding box center [301, 174] width 24 height 24
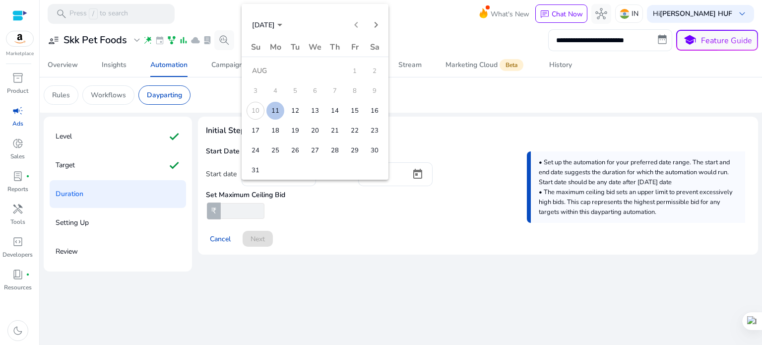
click at [278, 110] on span "11" at bounding box center [275, 111] width 18 height 18
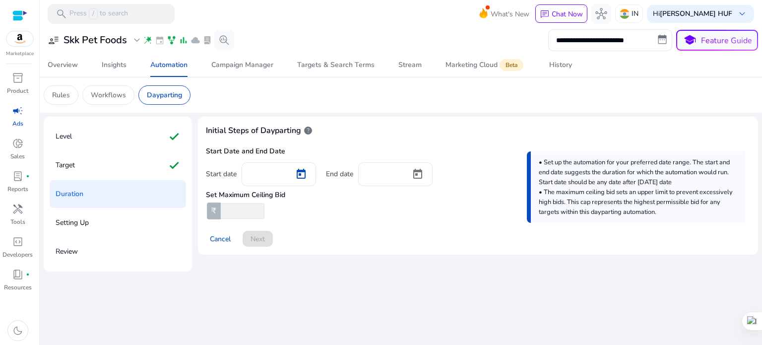
type input "*********"
drag, startPoint x: 233, startPoint y: 212, endPoint x: 224, endPoint y: 211, distance: 9.4
click at [224, 212] on input "*" at bounding box center [242, 211] width 46 height 16
type input "*"
click at [309, 218] on div "Set Maximum Ceiling Bid ₹ *" at bounding box center [478, 202] width 544 height 33
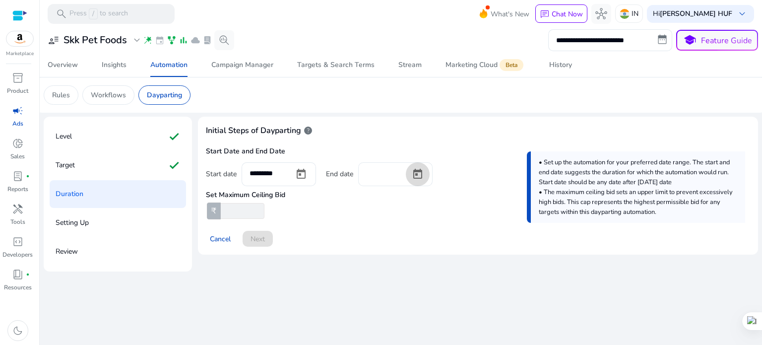
click at [413, 174] on span "Open calendar" at bounding box center [418, 174] width 24 height 24
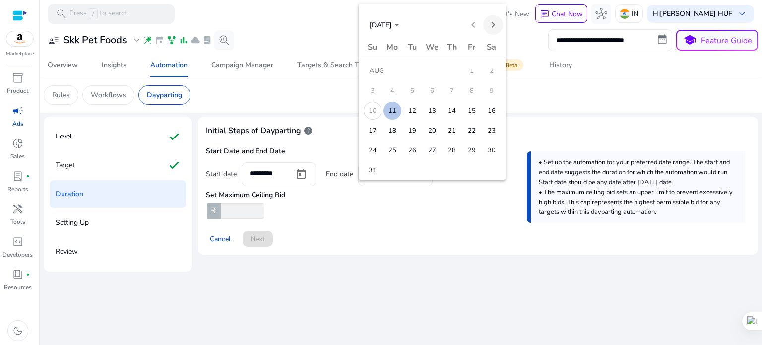
click at [494, 27] on span "Next month" at bounding box center [493, 25] width 20 height 20
click at [367, 175] on span "30" at bounding box center [373, 170] width 18 height 18
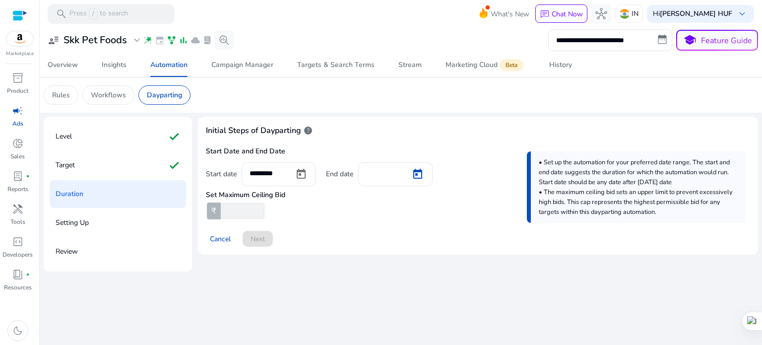
type input "**********"
click at [257, 240] on span "Next" at bounding box center [257, 239] width 14 height 10
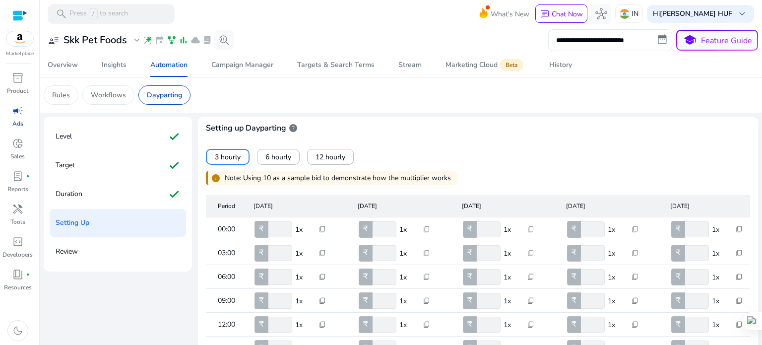
scroll to position [6, 0]
click at [290, 154] on span "6 hourly" at bounding box center [278, 157] width 26 height 10
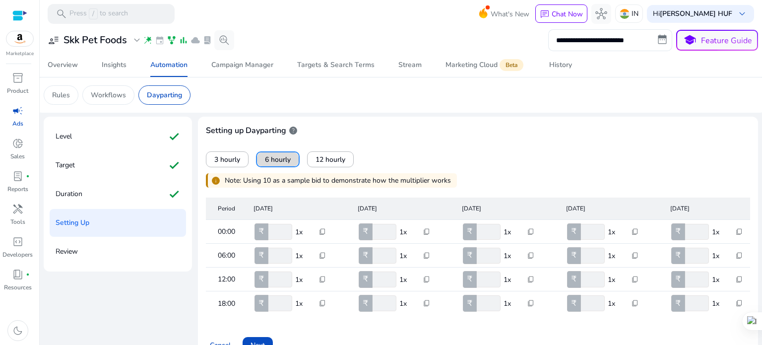
scroll to position [0, 0]
click at [326, 156] on span "12 hourly" at bounding box center [330, 159] width 30 height 10
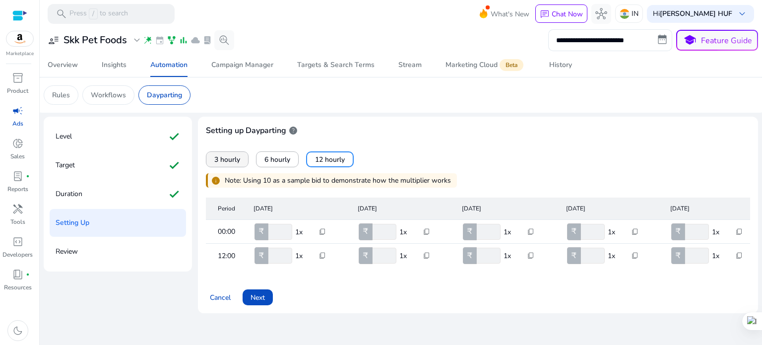
click at [234, 160] on span "3 hourly" at bounding box center [227, 159] width 26 height 10
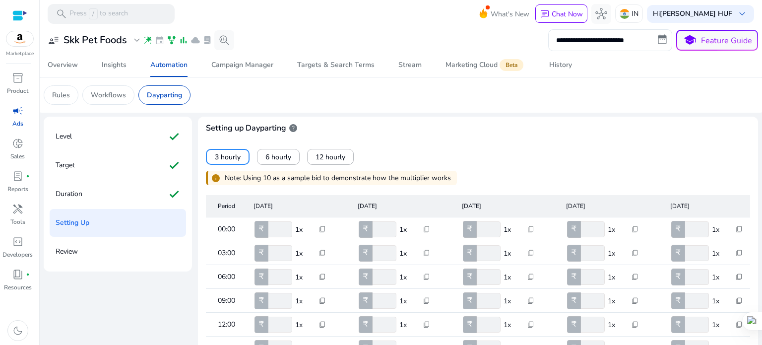
scroll to position [116, 0]
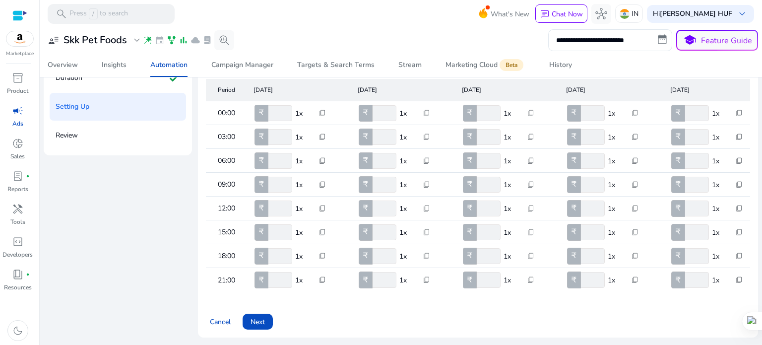
drag, startPoint x: 279, startPoint y: 109, endPoint x: 251, endPoint y: 109, distance: 27.3
click at [251, 109] on mat-cell "₹ ** 1x content_copy" at bounding box center [297, 113] width 104 height 24
click at [299, 109] on p "1x" at bounding box center [303, 113] width 17 height 10
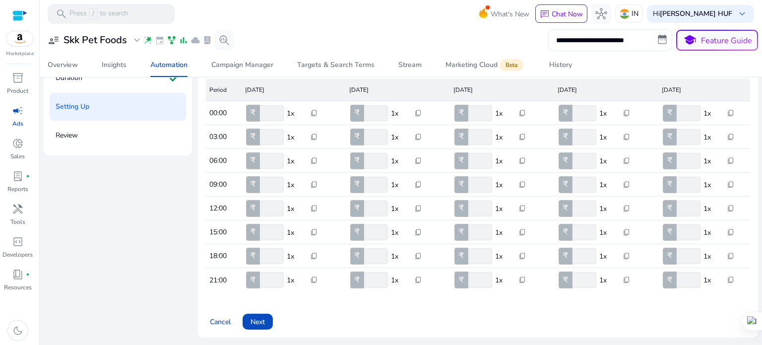
scroll to position [0, 0]
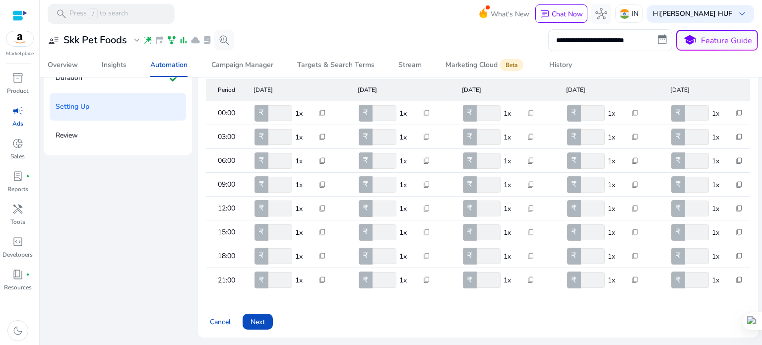
click at [299, 108] on p "1x" at bounding box center [303, 113] width 17 height 10
click at [320, 110] on span "content_copy" at bounding box center [322, 113] width 8 height 8
click at [317, 79] on div at bounding box center [381, 172] width 762 height 345
click at [296, 111] on p "1x" at bounding box center [303, 113] width 17 height 10
drag, startPoint x: 300, startPoint y: 111, endPoint x: 294, endPoint y: 110, distance: 6.0
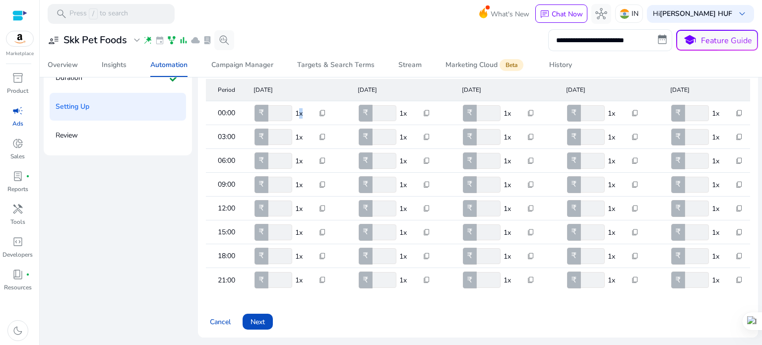
click at [294, 110] on mat-cell "₹ ** 1x content_copy" at bounding box center [297, 113] width 104 height 24
click at [280, 110] on input "**" at bounding box center [279, 113] width 26 height 16
drag, startPoint x: 280, startPoint y: 110, endPoint x: 260, endPoint y: 111, distance: 19.8
click at [260, 111] on div "₹ **" at bounding box center [273, 113] width 40 height 16
type input "*"
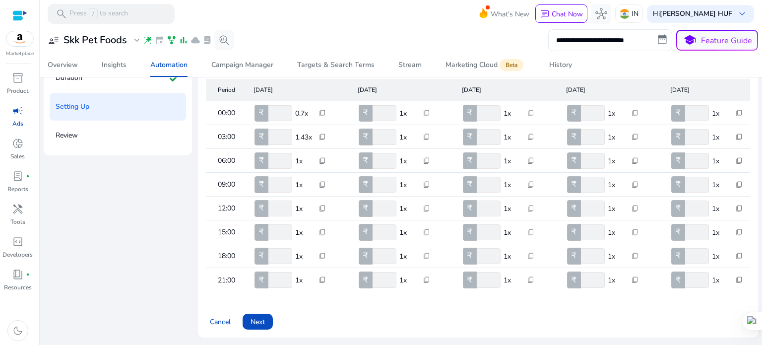
type input "*"
click at [306, 82] on mat-header-cell "[DATE]" at bounding box center [297, 90] width 104 height 22
drag, startPoint x: 277, startPoint y: 133, endPoint x: 263, endPoint y: 132, distance: 14.4
click at [263, 132] on div "₹ **" at bounding box center [273, 137] width 40 height 16
type input "*"
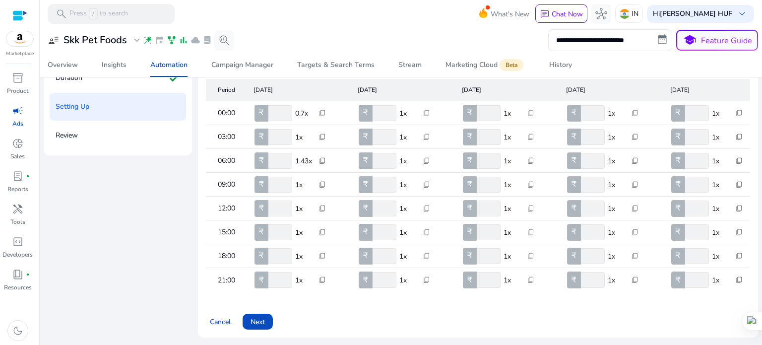
click at [337, 222] on mat-cell "₹ ** 1x content_copy" at bounding box center [297, 232] width 104 height 24
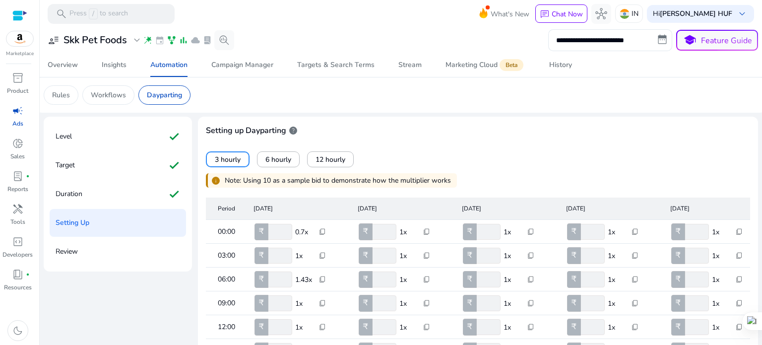
scroll to position [6, 0]
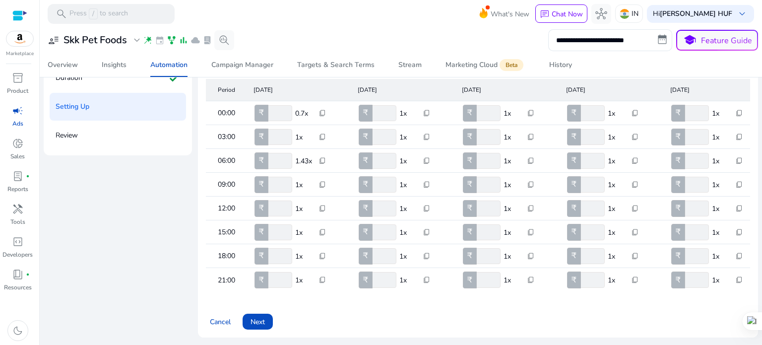
click at [282, 133] on input "*" at bounding box center [279, 137] width 26 height 16
drag, startPoint x: 277, startPoint y: 131, endPoint x: 259, endPoint y: 129, distance: 17.5
click at [259, 129] on div "₹ *" at bounding box center [273, 137] width 40 height 16
type input "**"
drag, startPoint x: 274, startPoint y: 107, endPoint x: 256, endPoint y: 108, distance: 18.4
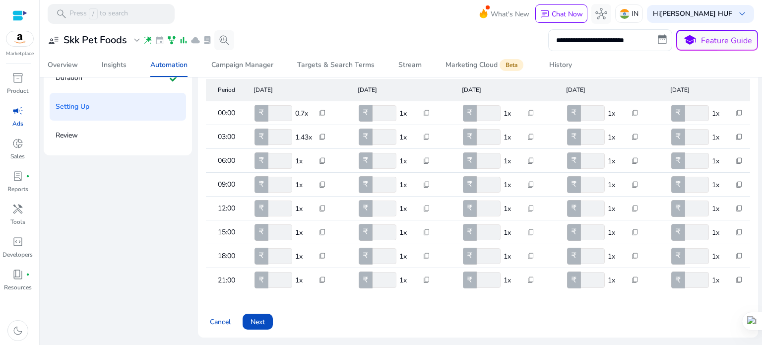
click at [256, 108] on div "₹ *" at bounding box center [273, 113] width 40 height 16
click at [305, 45] on div "**********" at bounding box center [401, 40] width 714 height 22
drag, startPoint x: 277, startPoint y: 110, endPoint x: 252, endPoint y: 109, distance: 25.3
click at [252, 109] on mat-cell "₹ ** 1x content_copy" at bounding box center [297, 113] width 104 height 24
type input "*"
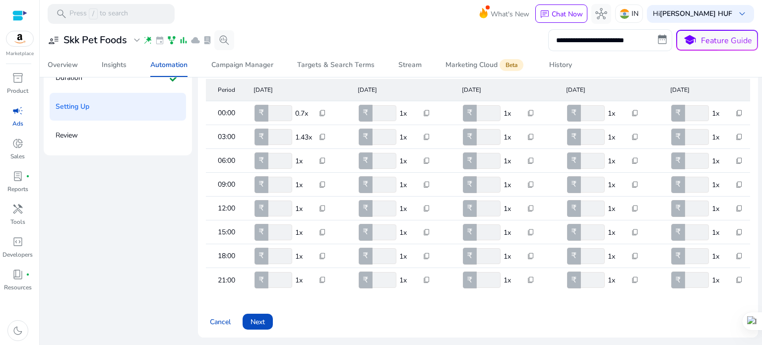
drag, startPoint x: 282, startPoint y: 136, endPoint x: 254, endPoint y: 135, distance: 27.8
click at [254, 136] on div "₹ **" at bounding box center [273, 137] width 40 height 16
type input "*"
drag, startPoint x: 278, startPoint y: 156, endPoint x: 251, endPoint y: 156, distance: 26.3
click at [251, 156] on mat-cell "₹ ** 1.43x content_copy" at bounding box center [297, 161] width 104 height 24
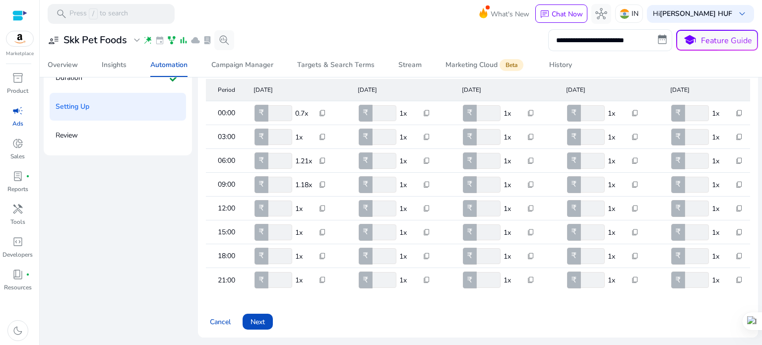
type input "***"
drag, startPoint x: 279, startPoint y: 204, endPoint x: 268, endPoint y: 204, distance: 11.4
click at [268, 204] on input "**" at bounding box center [279, 208] width 26 height 16
type input "***"
click at [279, 134] on input "*" at bounding box center [279, 137] width 26 height 16
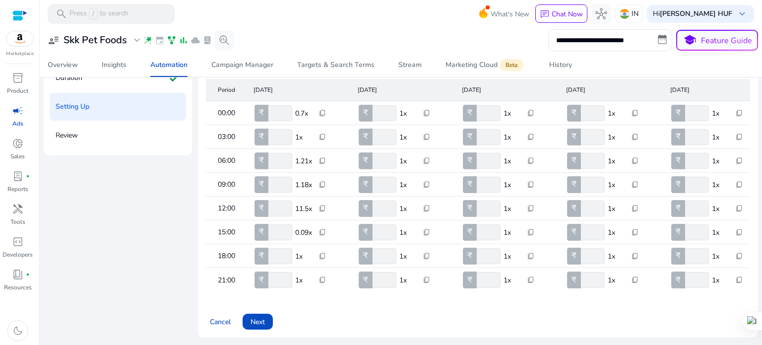
drag, startPoint x: 281, startPoint y: 160, endPoint x: 247, endPoint y: 159, distance: 34.3
click at [247, 159] on mat-cell "₹ *** 1.21x content_copy" at bounding box center [297, 161] width 104 height 24
type input "*"
click at [342, 149] on mat-cell "₹ * 1x content_copy" at bounding box center [297, 161] width 104 height 24
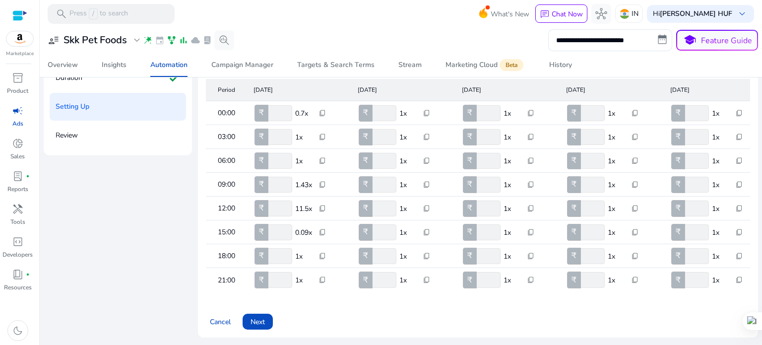
drag, startPoint x: 274, startPoint y: 134, endPoint x: 250, endPoint y: 134, distance: 23.3
click at [250, 134] on mat-cell "₹ * 1x content_copy" at bounding box center [297, 137] width 104 height 24
type input "*"
drag, startPoint x: 274, startPoint y: 156, endPoint x: 260, endPoint y: 155, distance: 13.9
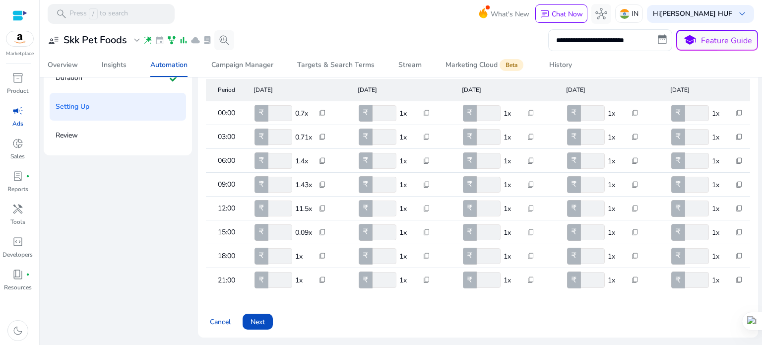
click at [260, 155] on div "₹ *" at bounding box center [273, 161] width 40 height 16
type input "*"
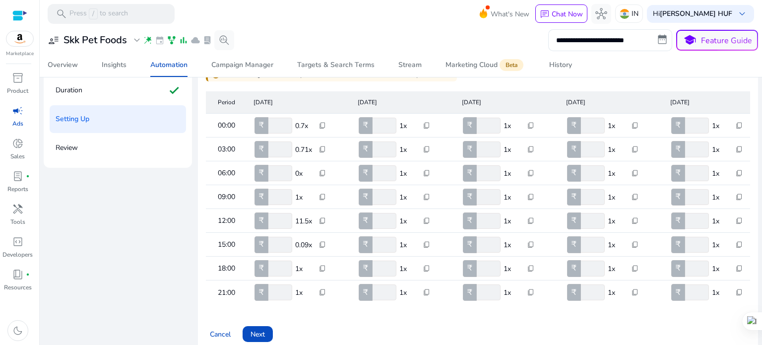
scroll to position [116, 0]
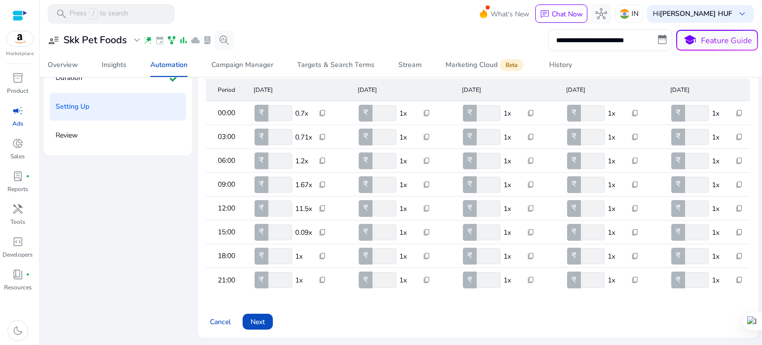
drag, startPoint x: 273, startPoint y: 156, endPoint x: 264, endPoint y: 156, distance: 9.4
click at [264, 156] on div "₹ *" at bounding box center [273, 161] width 40 height 16
type input "*"
drag, startPoint x: 279, startPoint y: 179, endPoint x: 266, endPoint y: 179, distance: 12.9
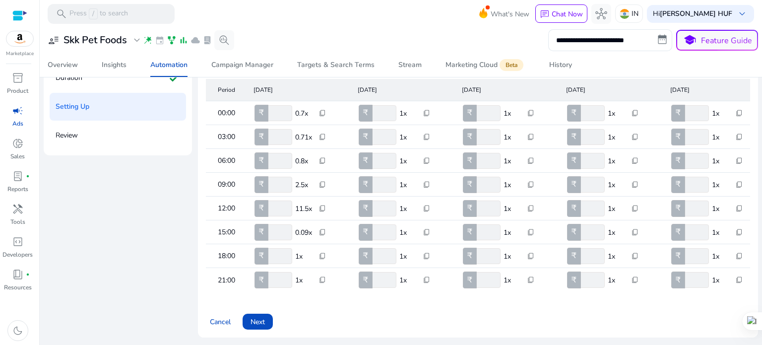
click at [266, 179] on div "₹ **" at bounding box center [273, 185] width 40 height 16
type input "*"
click at [281, 204] on input "***" at bounding box center [279, 208] width 26 height 16
type input "**"
click at [276, 228] on input "**" at bounding box center [279, 232] width 26 height 16
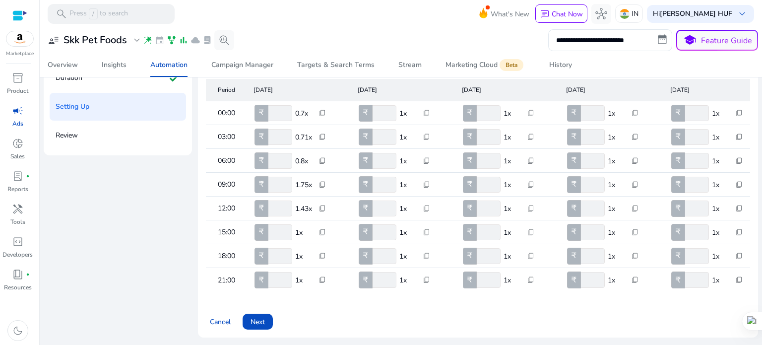
click at [275, 226] on input "**" at bounding box center [279, 232] width 26 height 16
type input "**"
click at [279, 249] on input "**" at bounding box center [279, 256] width 26 height 16
type input "**"
click at [277, 278] on input "**" at bounding box center [279, 280] width 26 height 16
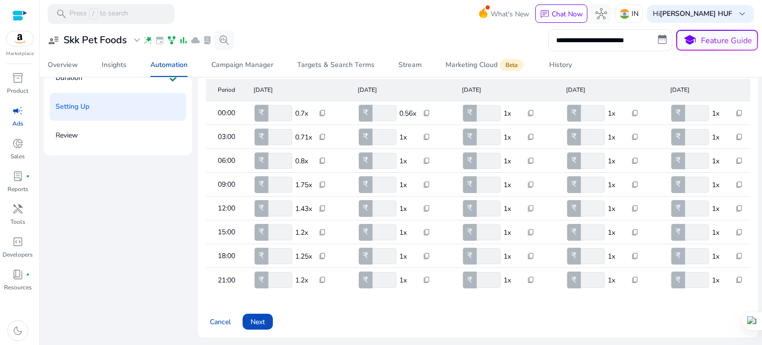
type input "*"
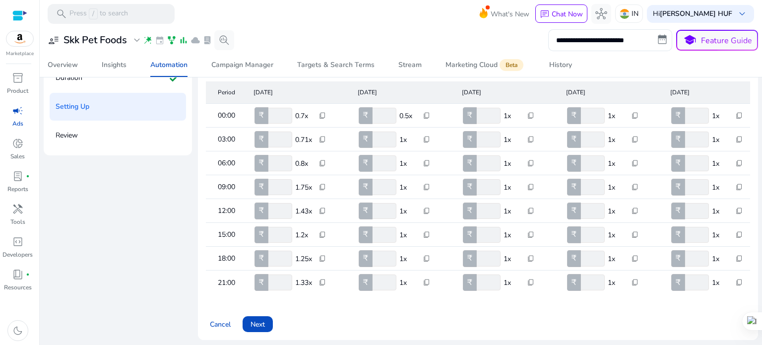
type input "**"
click at [333, 296] on div "Period Monday Tuesday Wednesday Thursday Friday Saturday Sunday 00:00 ₹ * 0.7x …" at bounding box center [478, 187] width 544 height 233
click at [305, 117] on p "0.7x" at bounding box center [303, 116] width 17 height 10
click at [509, 116] on p "1x" at bounding box center [511, 116] width 17 height 10
click at [504, 115] on p "1x" at bounding box center [511, 116] width 17 height 10
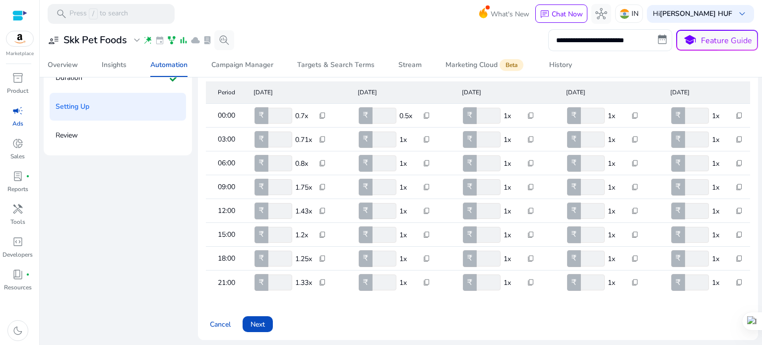
click at [507, 115] on p "1x" at bounding box center [511, 116] width 17 height 10
click at [512, 118] on p "1x" at bounding box center [511, 116] width 17 height 10
click at [500, 129] on mat-cell "₹ ** 1x content_copy" at bounding box center [506, 139] width 104 height 24
drag, startPoint x: 274, startPoint y: 118, endPoint x: 246, endPoint y: 113, distance: 28.7
click at [247, 113] on mat-cell "₹ * 0.7x content_copy" at bounding box center [297, 116] width 104 height 24
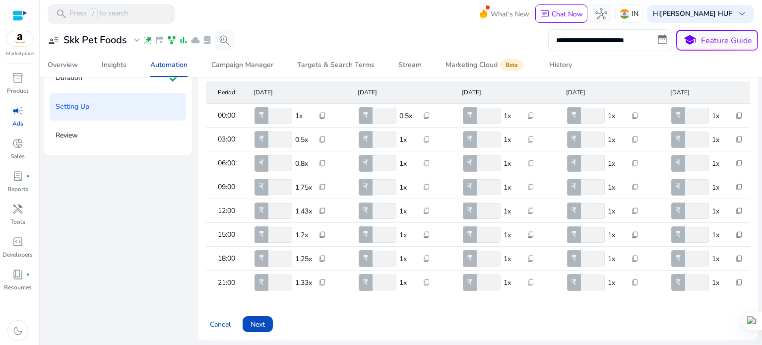
type input "**"
drag, startPoint x: 272, startPoint y: 135, endPoint x: 255, endPoint y: 136, distance: 16.4
click at [255, 136] on div "₹ *" at bounding box center [273, 139] width 40 height 16
type input "*"
type input "**"
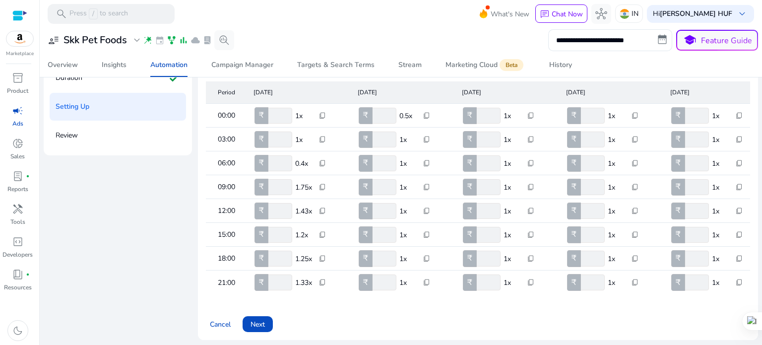
drag, startPoint x: 277, startPoint y: 160, endPoint x: 261, endPoint y: 162, distance: 15.6
click at [261, 162] on div "₹ *" at bounding box center [273, 163] width 40 height 16
type input "**"
drag, startPoint x: 280, startPoint y: 186, endPoint x: 242, endPoint y: 189, distance: 37.8
click at [242, 189] on mat-row "09:00 ₹ * 0.7x content_copy ₹ ** 1x content_copy ₹ ** 1x content_copy ₹ ** 1x c…" at bounding box center [478, 187] width 544 height 24
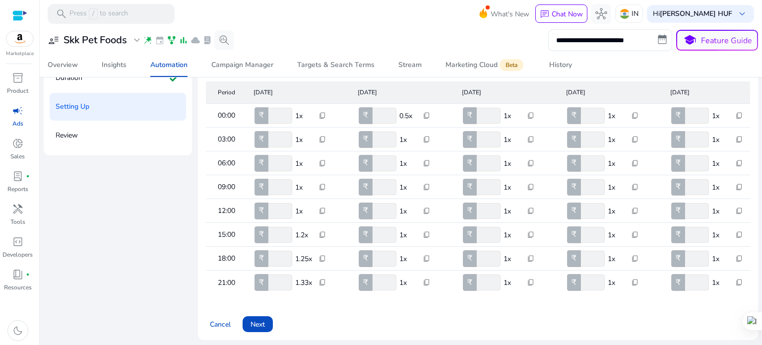
type input "**"
drag, startPoint x: 280, startPoint y: 211, endPoint x: 270, endPoint y: 210, distance: 9.5
click at [270, 210] on input "**" at bounding box center [279, 211] width 26 height 16
drag, startPoint x: 282, startPoint y: 235, endPoint x: 261, endPoint y: 238, distance: 21.0
type input "**"
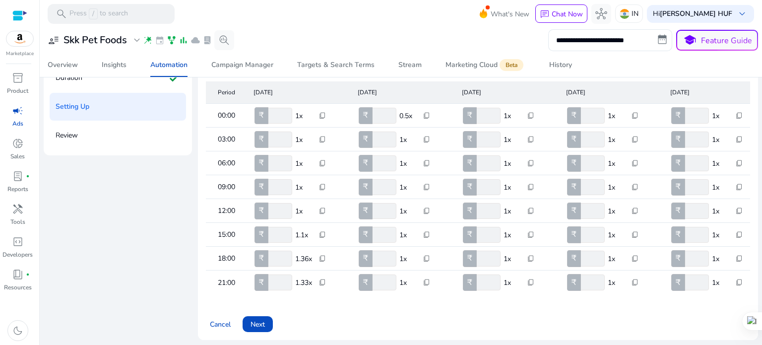
click at [266, 237] on input "**" at bounding box center [279, 235] width 26 height 16
drag, startPoint x: 278, startPoint y: 259, endPoint x: 259, endPoint y: 259, distance: 18.8
click at [259, 259] on div "₹ **" at bounding box center [273, 258] width 40 height 16
type input "**"
drag, startPoint x: 274, startPoint y: 282, endPoint x: 256, endPoint y: 282, distance: 18.3
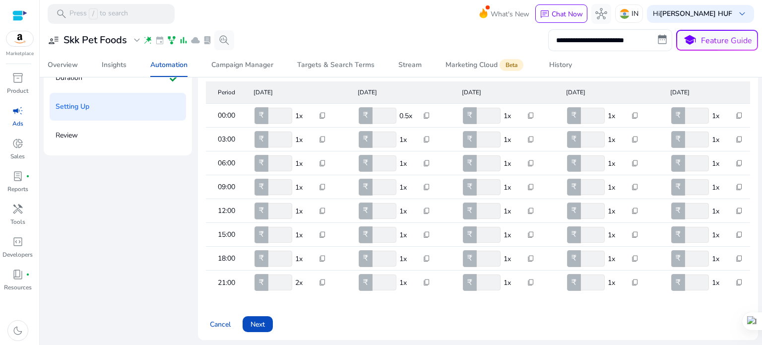
click at [256, 282] on div "₹ **" at bounding box center [273, 282] width 40 height 16
type input "**"
click at [343, 310] on app-dayparting-cta "Cancel Next" at bounding box center [478, 318] width 544 height 28
click at [319, 116] on span "content_copy" at bounding box center [322, 116] width 8 height 8
click at [279, 115] on div at bounding box center [381, 172] width 762 height 345
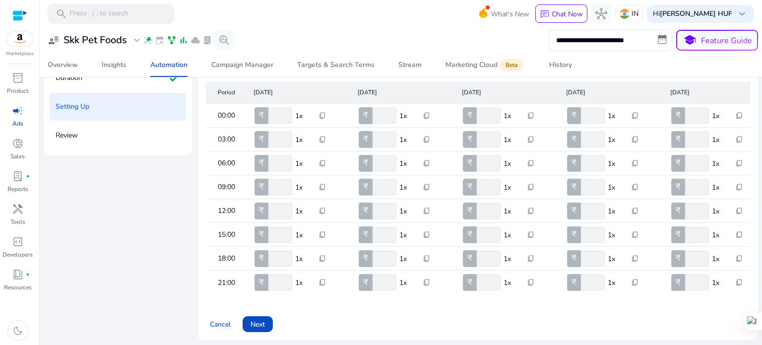
click at [275, 115] on input "**" at bounding box center [279, 116] width 26 height 16
type input "*"
click at [320, 115] on span "content_copy" at bounding box center [322, 116] width 8 height 8
click at [316, 133] on span "Copy to all rows" at bounding box center [291, 128] width 52 height 10
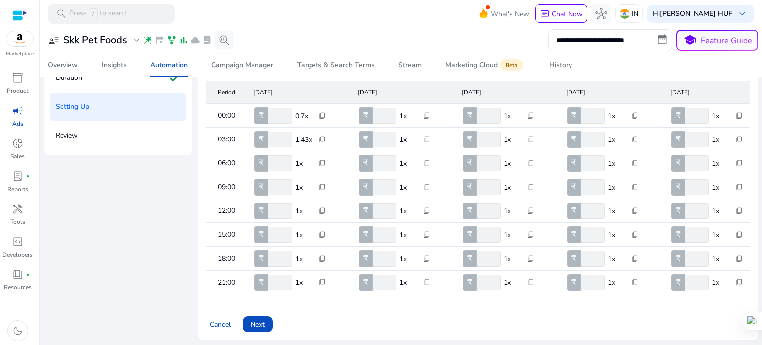
type input "*"
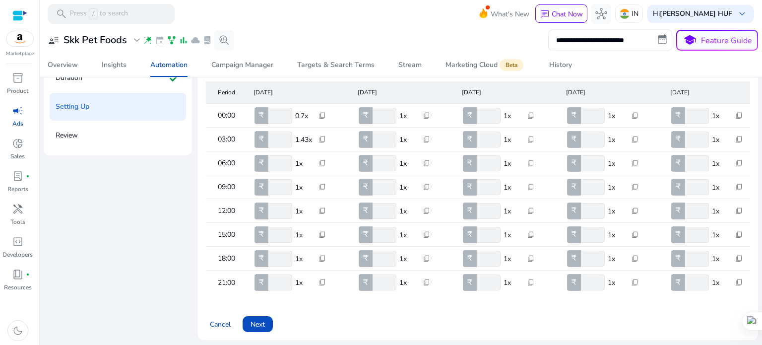
type input "*"
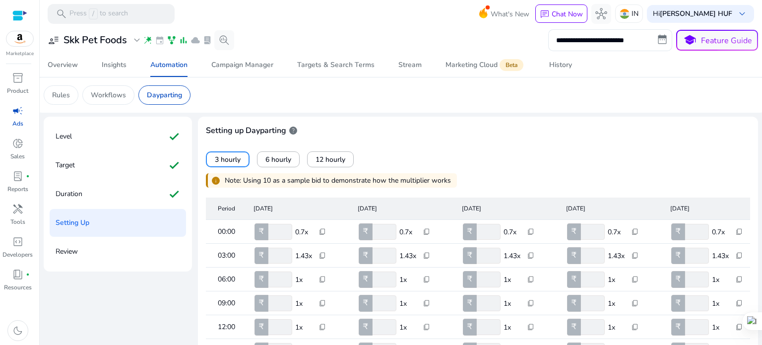
scroll to position [116, 0]
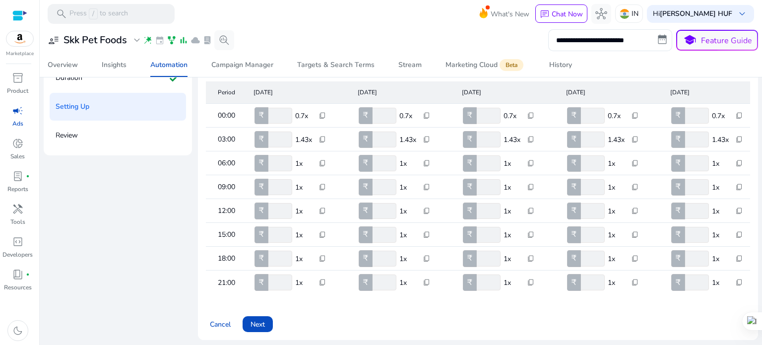
drag, startPoint x: 272, startPoint y: 139, endPoint x: 250, endPoint y: 137, distance: 21.9
click at [250, 137] on mat-cell "₹ ** 1.43x content_copy" at bounding box center [297, 139] width 104 height 24
type input "*"
